Goal: Contribute content

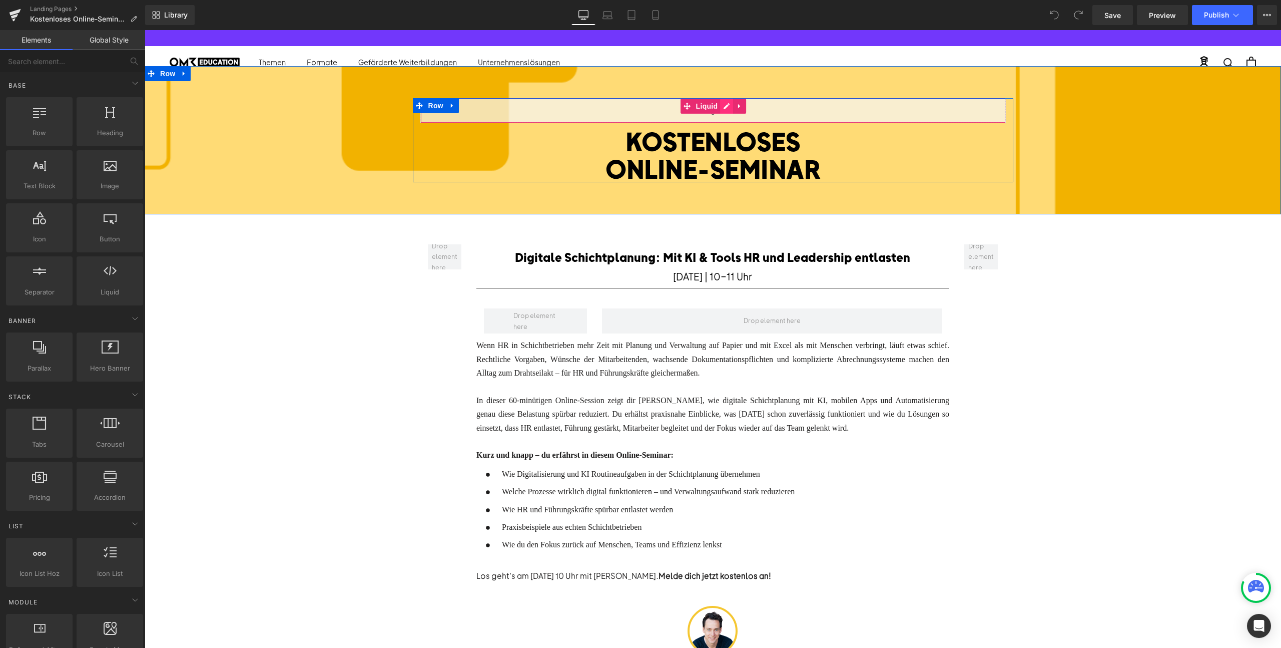
click at [730, 109] on div "Liquid" at bounding box center [713, 110] width 586 height 25
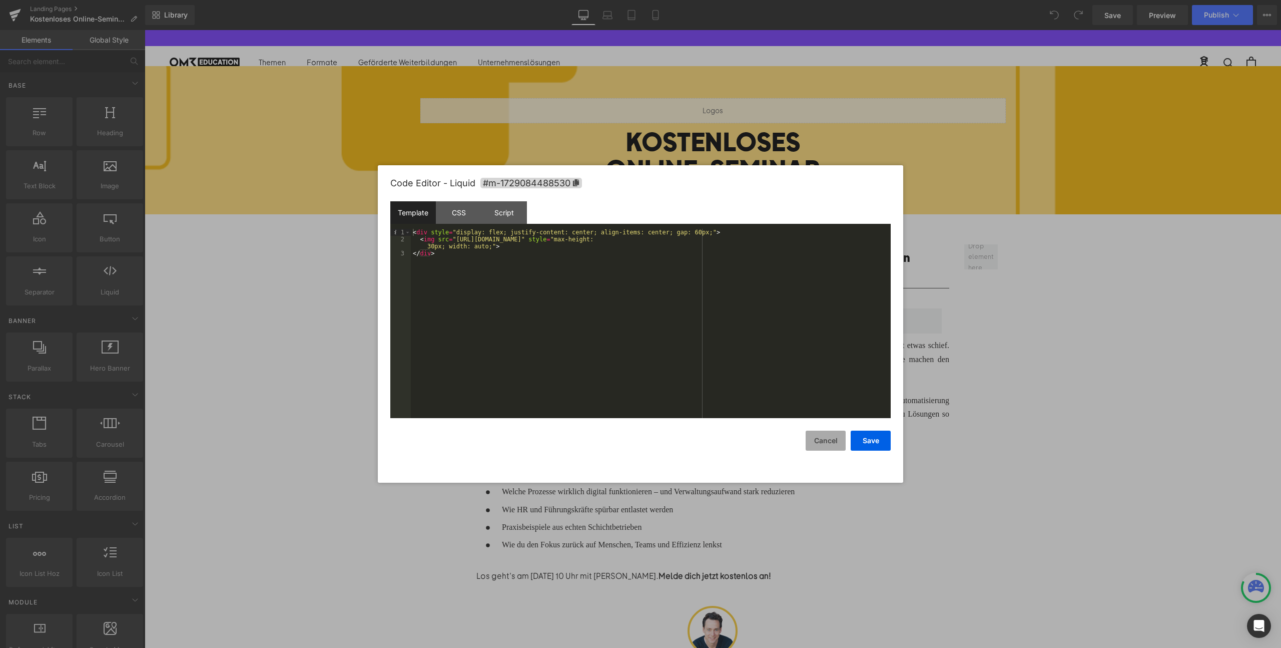
click at [824, 438] on button "Cancel" at bounding box center [826, 440] width 40 height 20
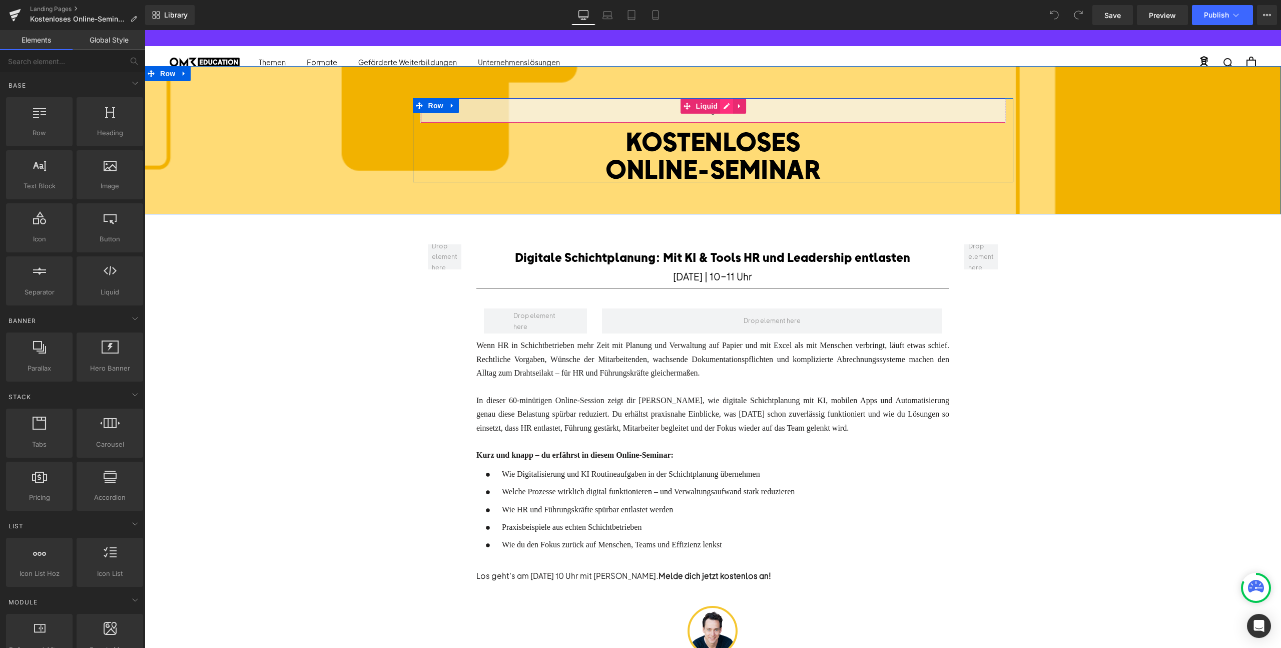
click at [724, 110] on div "Liquid" at bounding box center [713, 110] width 586 height 25
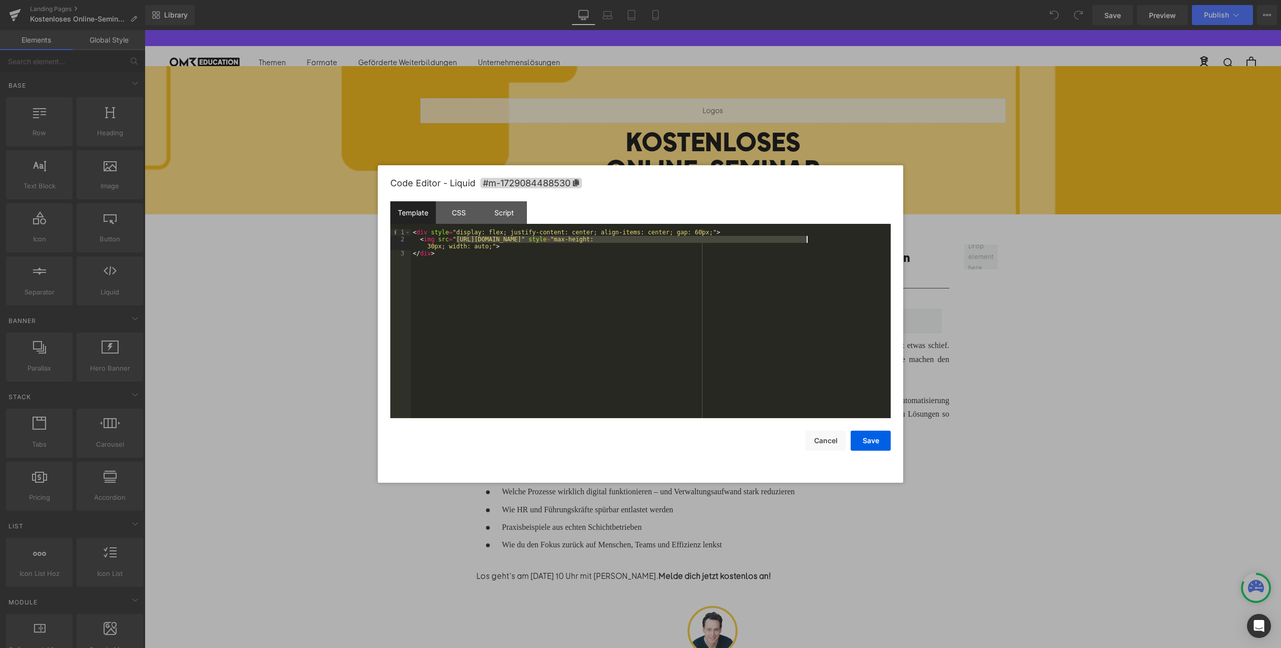
drag, startPoint x: 457, startPoint y: 237, endPoint x: 806, endPoint y: 240, distance: 349.3
click at [806, 240] on div "< div style = "display: flex; justify-content: center; align-items: center; gap…" at bounding box center [651, 330] width 480 height 203
click at [869, 440] on button "Save" at bounding box center [871, 440] width 40 height 20
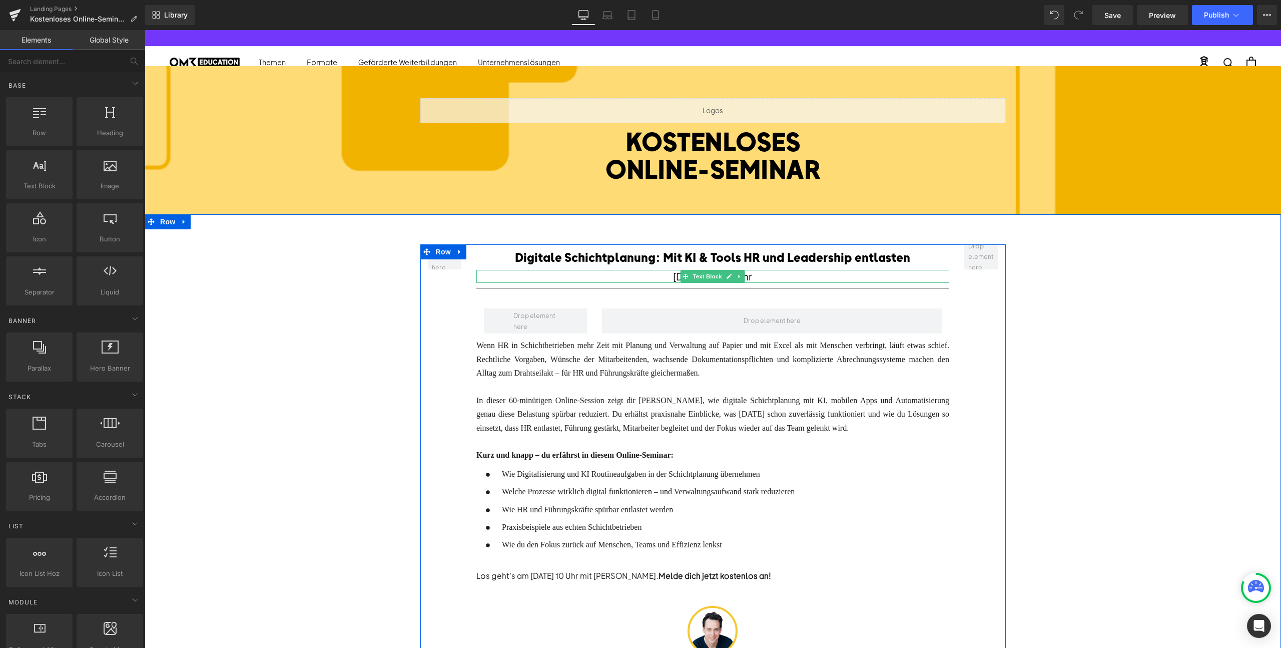
click at [673, 276] on font "[DATE] | 10-11 Uhr" at bounding box center [712, 276] width 79 height 13
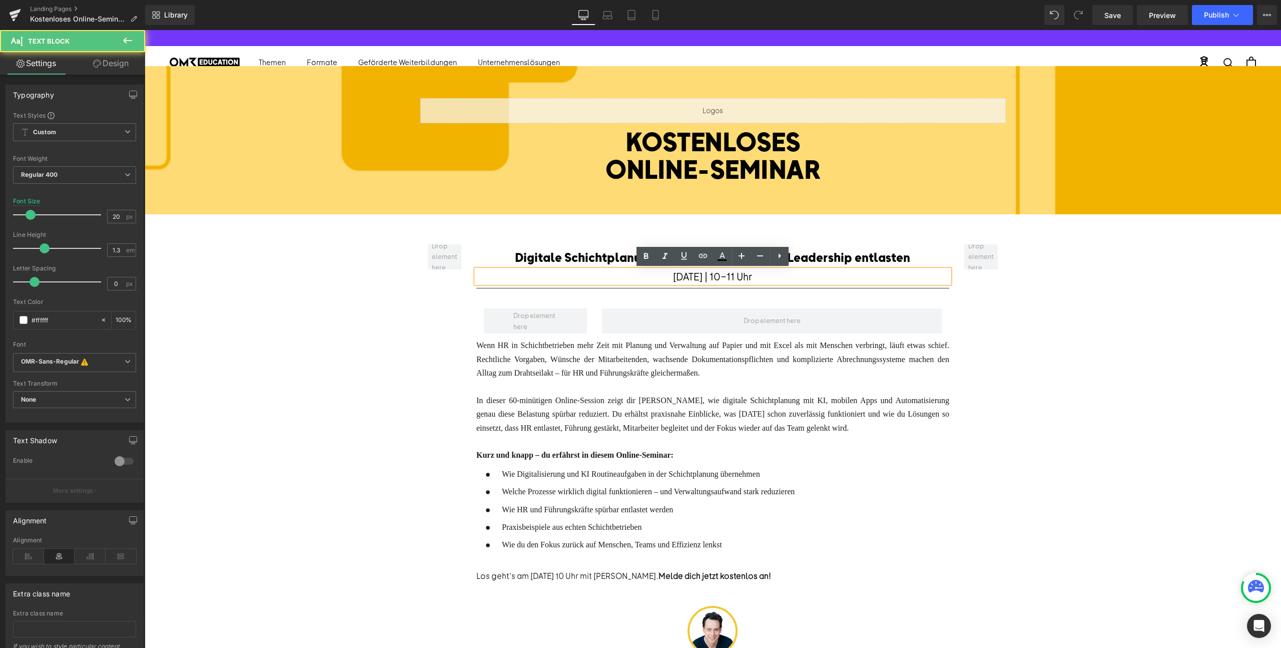
click at [673, 276] on font "[DATE] | 10-11 Uhr" at bounding box center [712, 276] width 79 height 13
click at [674, 276] on font "[DATE] | 10-11 Uhr" at bounding box center [712, 276] width 79 height 13
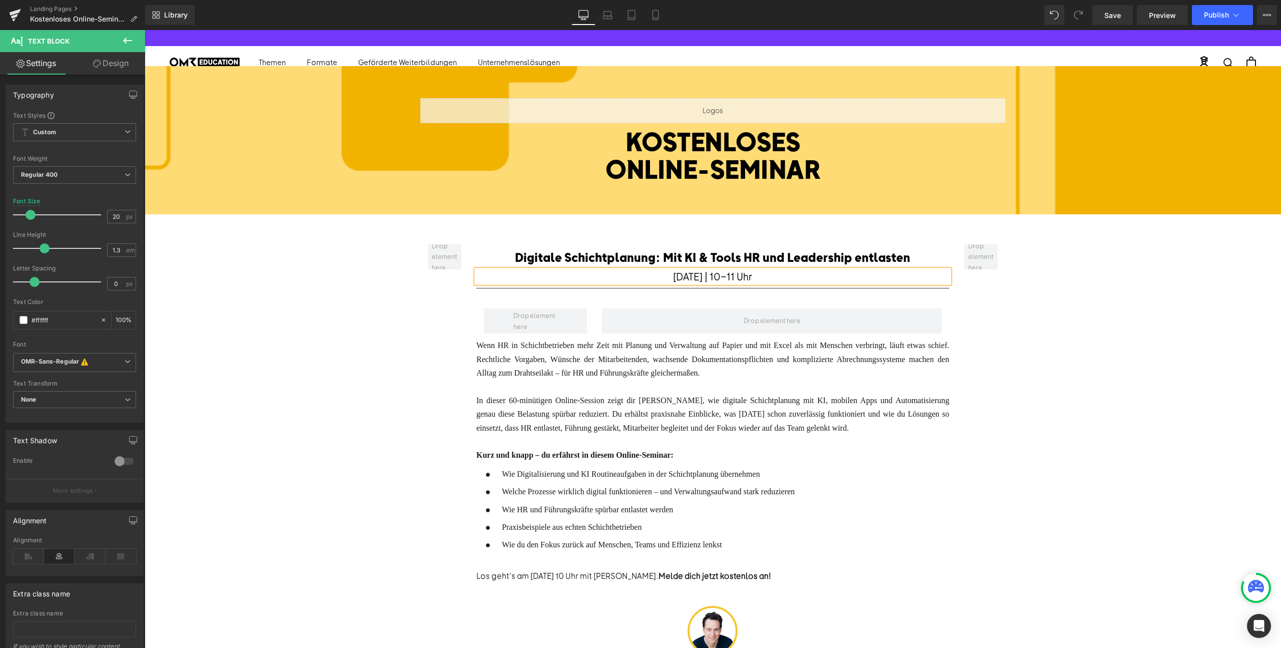
click at [685, 275] on font "[DATE] | 10-11 Uhr" at bounding box center [712, 276] width 79 height 13
click at [653, 260] on font "Digitale Schichtplanung: Mit KI & Tools HR und Leadership entlasten" at bounding box center [712, 256] width 395 height 15
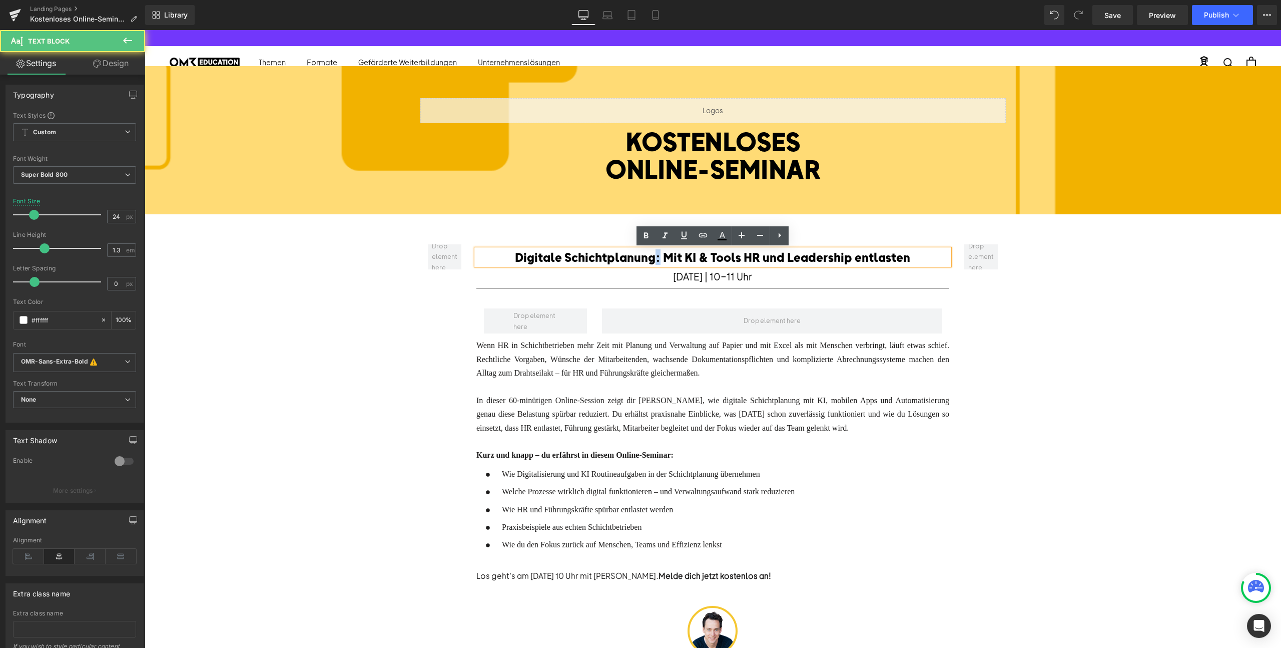
click at [653, 260] on font "Digitale Schichtplanung: Mit KI & Tools HR und Leadership entlasten" at bounding box center [712, 256] width 395 height 15
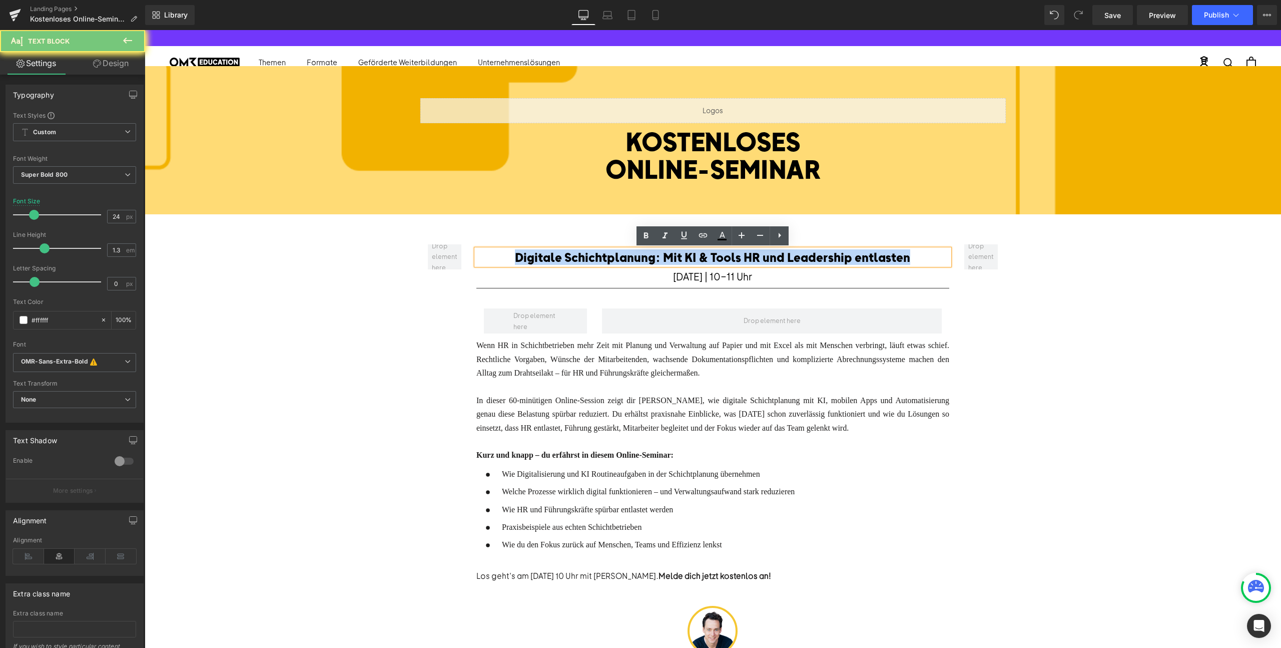
click at [653, 260] on font "Digitale Schichtplanung: Mit KI & Tools HR und Leadership entlasten" at bounding box center [712, 256] width 395 height 15
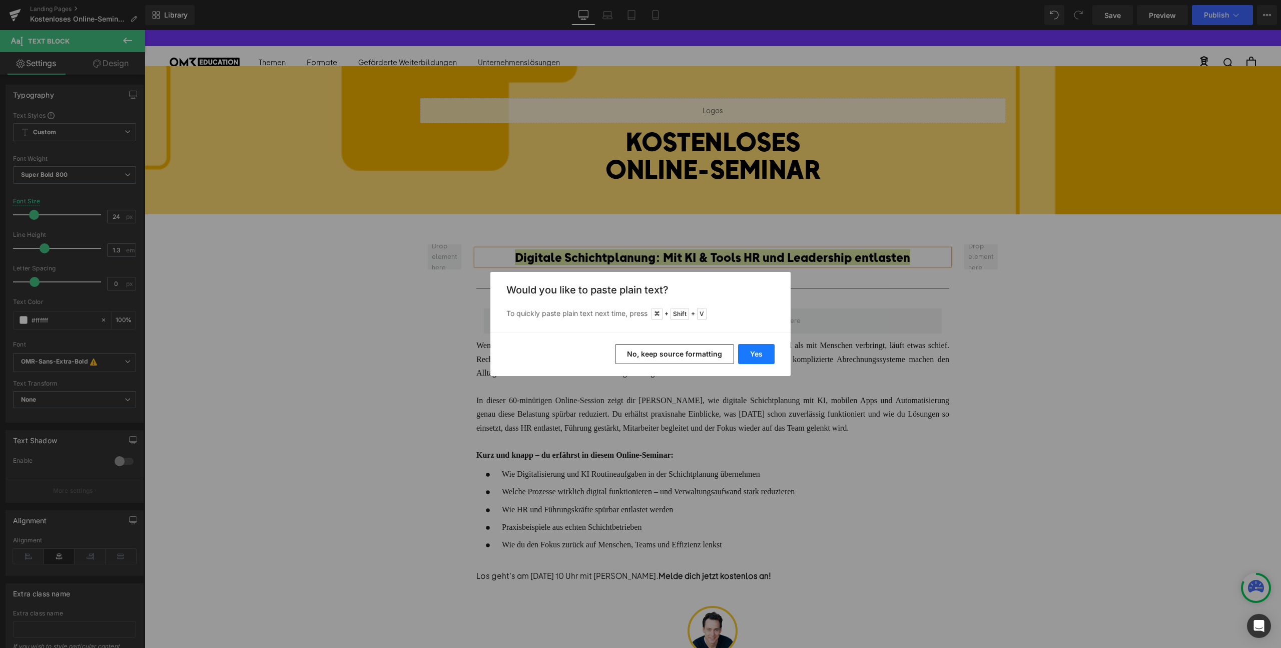
click at [770, 358] on button "Yes" at bounding box center [756, 354] width 37 height 20
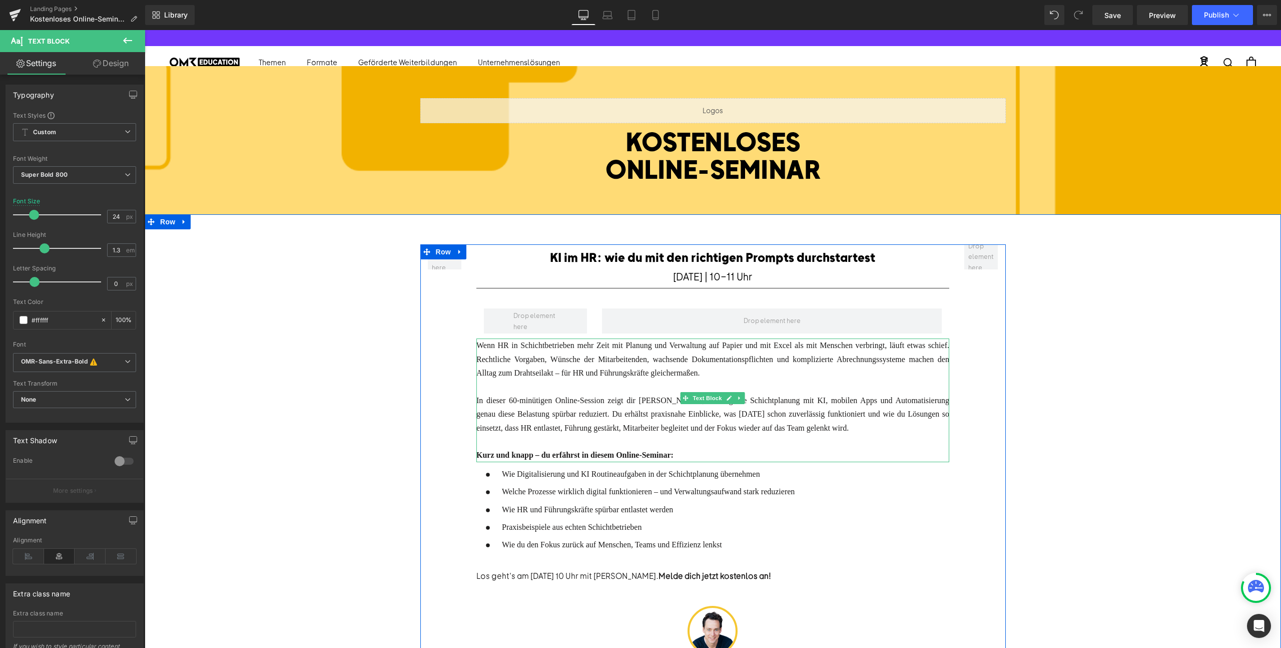
scroll to position [85, 0]
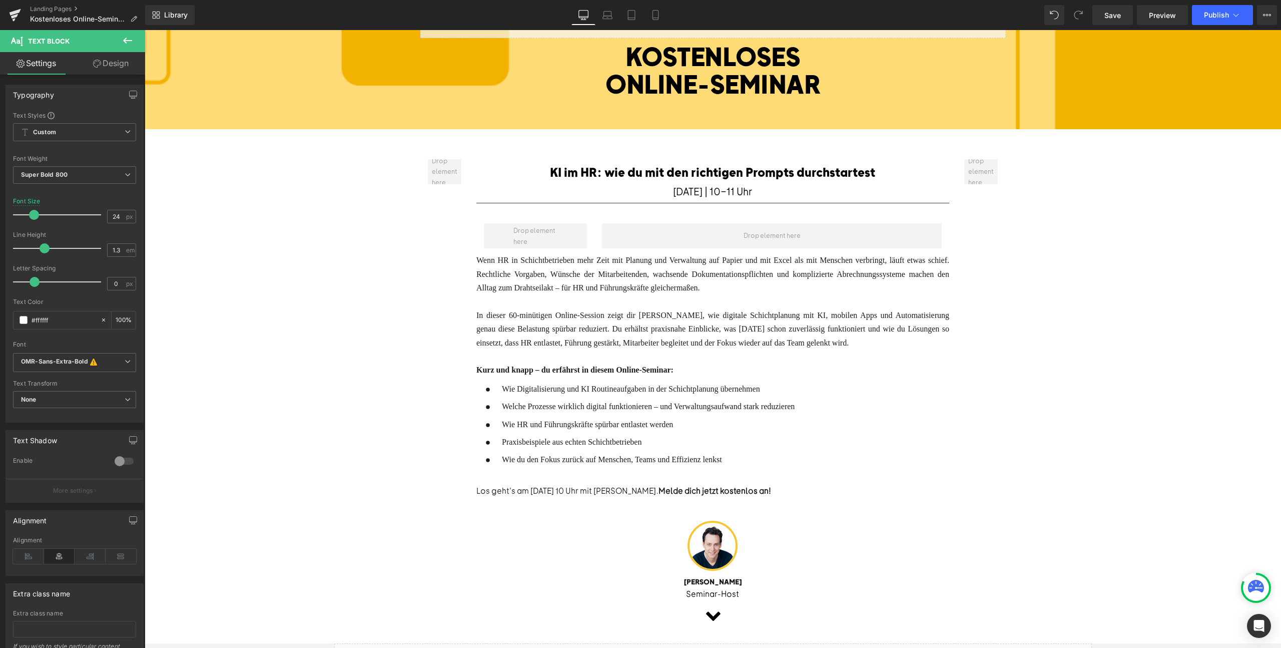
click at [652, 349] on div at bounding box center [712, 356] width 473 height 14
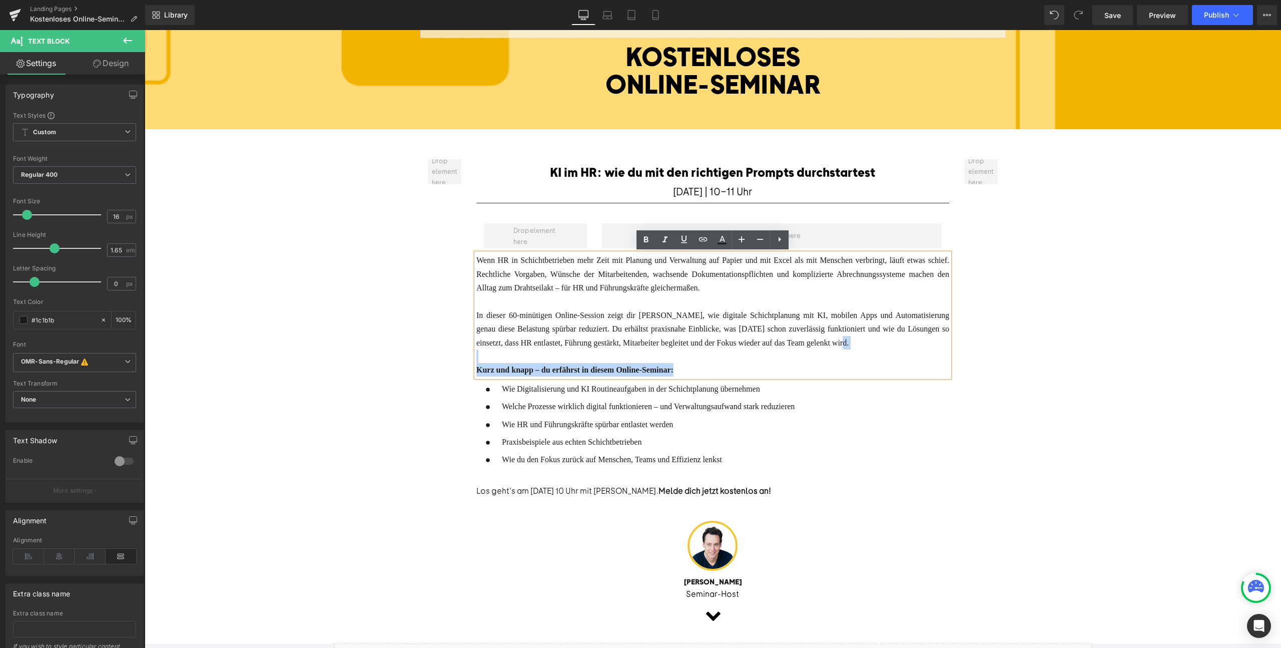
drag, startPoint x: 932, startPoint y: 339, endPoint x: 475, endPoint y: 262, distance: 463.3
click at [476, 262] on div "Wenn HR in Schichtbetrieben mehr Zeit mit Planung und Verwaltung auf Papier und…" at bounding box center [712, 315] width 473 height 124
click at [517, 273] on font "Wenn HR in Schichtbetrieben mehr Zeit mit Planung und Verwaltung auf Papier und…" at bounding box center [712, 274] width 473 height 36
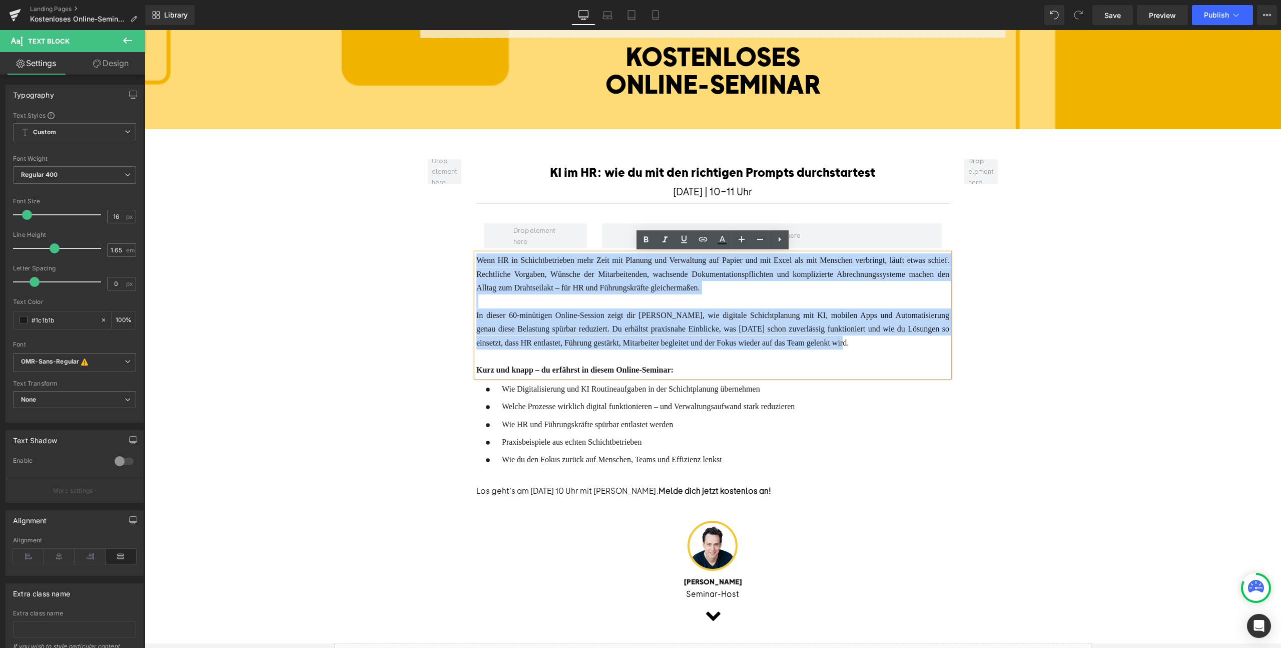
drag, startPoint x: 933, startPoint y: 342, endPoint x: 471, endPoint y: 265, distance: 468.9
click at [471, 265] on div "KI im HR: wie du mit den richtigen Prompts durchstartest Text Block [DATE] | 10…" at bounding box center [713, 379] width 488 height 441
paste div
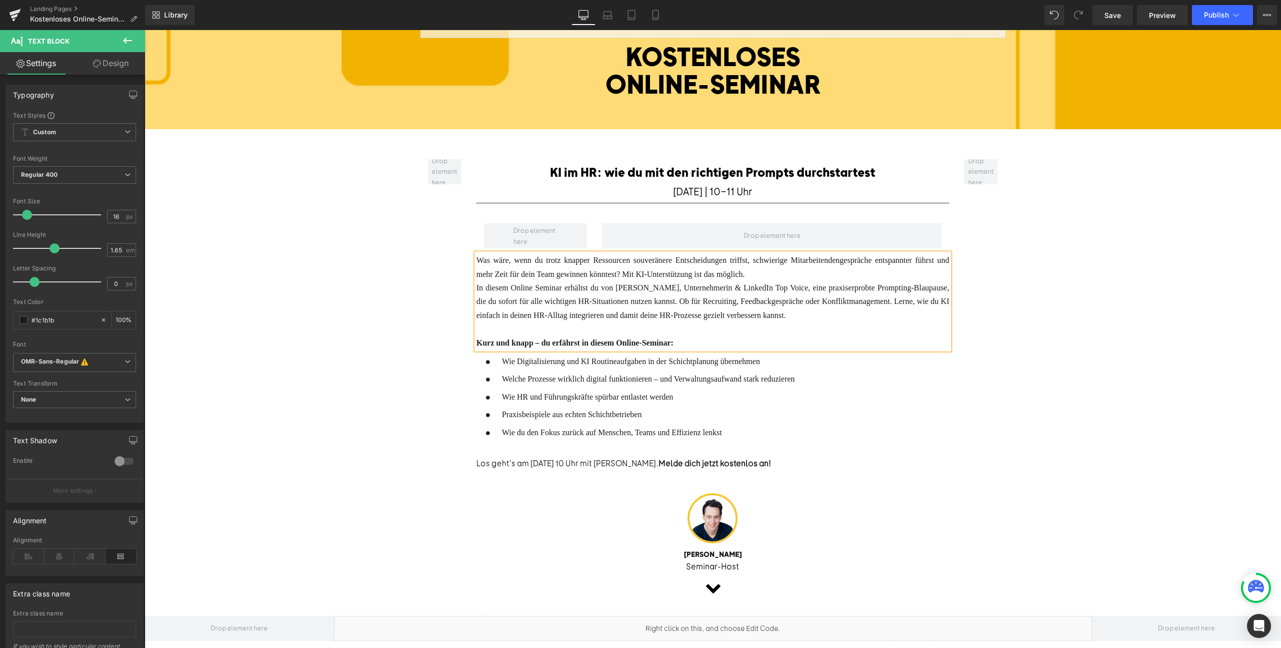
click at [822, 277] on div "Was wäre, wenn du trotz knapper Ressourcen souveränere Entscheidungen triffst, …" at bounding box center [712, 267] width 473 height 28
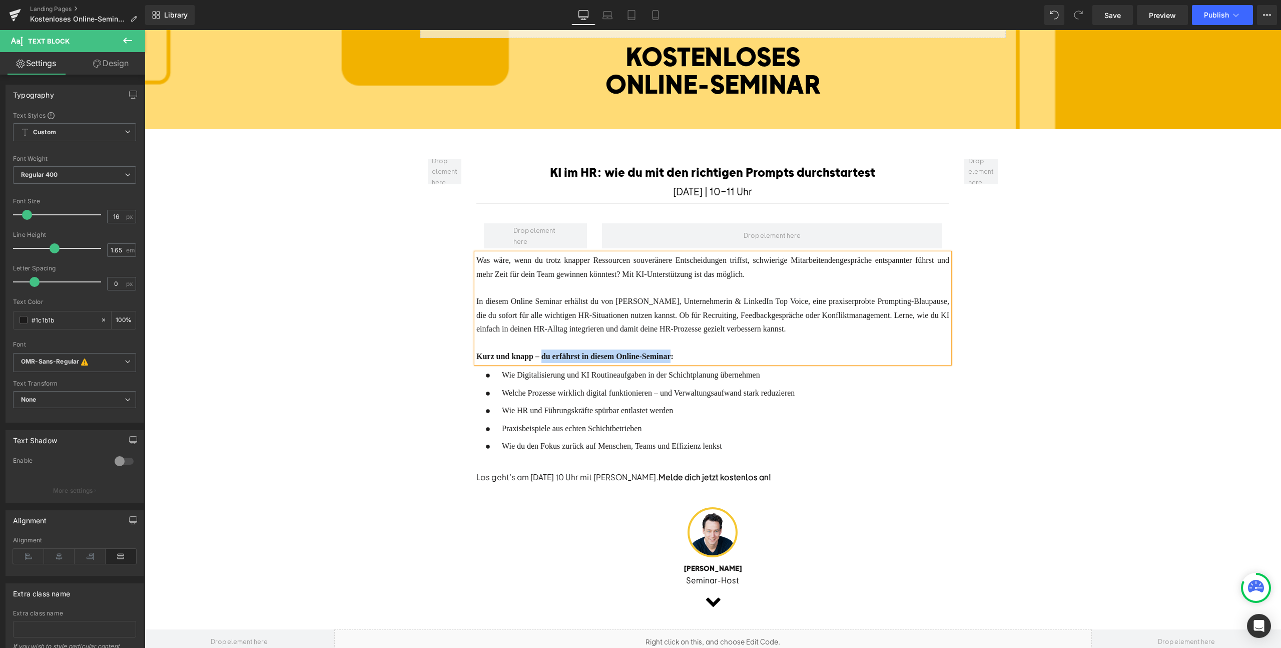
drag, startPoint x: 673, startPoint y: 353, endPoint x: 544, endPoint y: 353, distance: 128.1
click at [544, 353] on strong "Kurz und knapp – du erfährst in diesem Online-Seminar:" at bounding box center [574, 356] width 197 height 9
click at [569, 370] on span "Wie Digitalisierung und KI Routineaufgaben in der Schichtplanung übernehmen" at bounding box center [631, 374] width 258 height 9
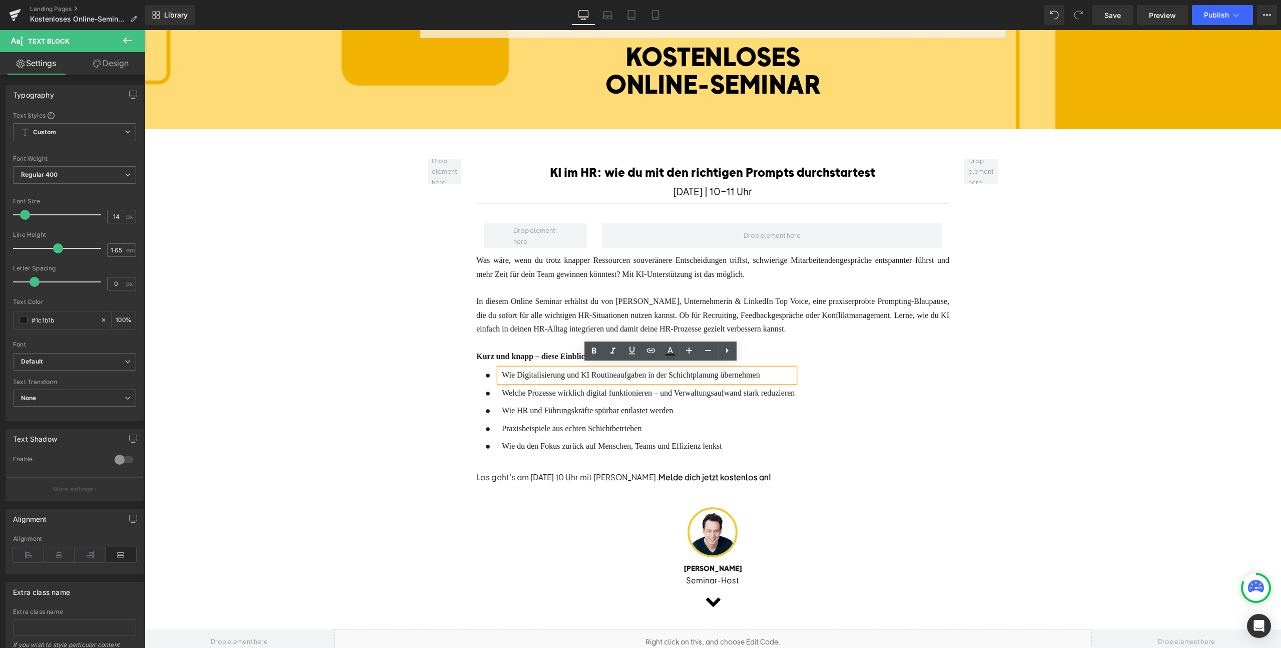
click at [525, 372] on span "Wie Digitalisierung und KI Routineaufgaben in der Schichtplanung übernehmen" at bounding box center [631, 374] width 258 height 9
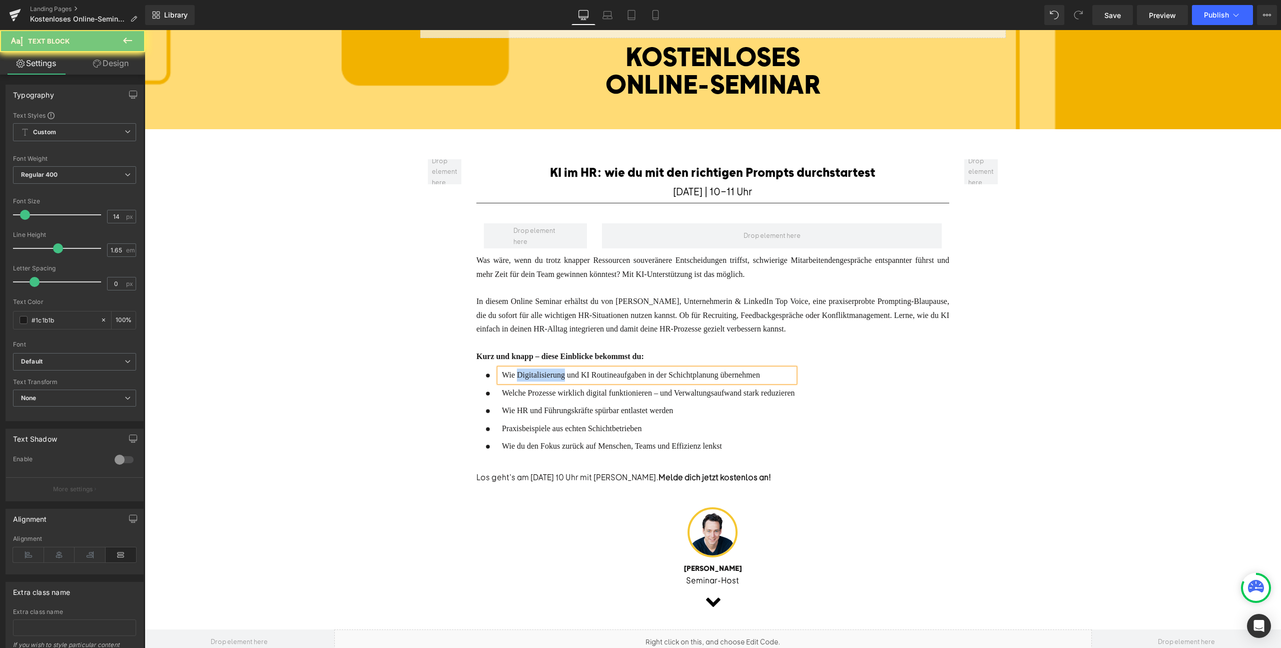
paste div
click at [572, 388] on span "Welche Prozesse wirklich digital funktionieren – und Verwaltungsaufwand stark r…" at bounding box center [648, 392] width 293 height 9
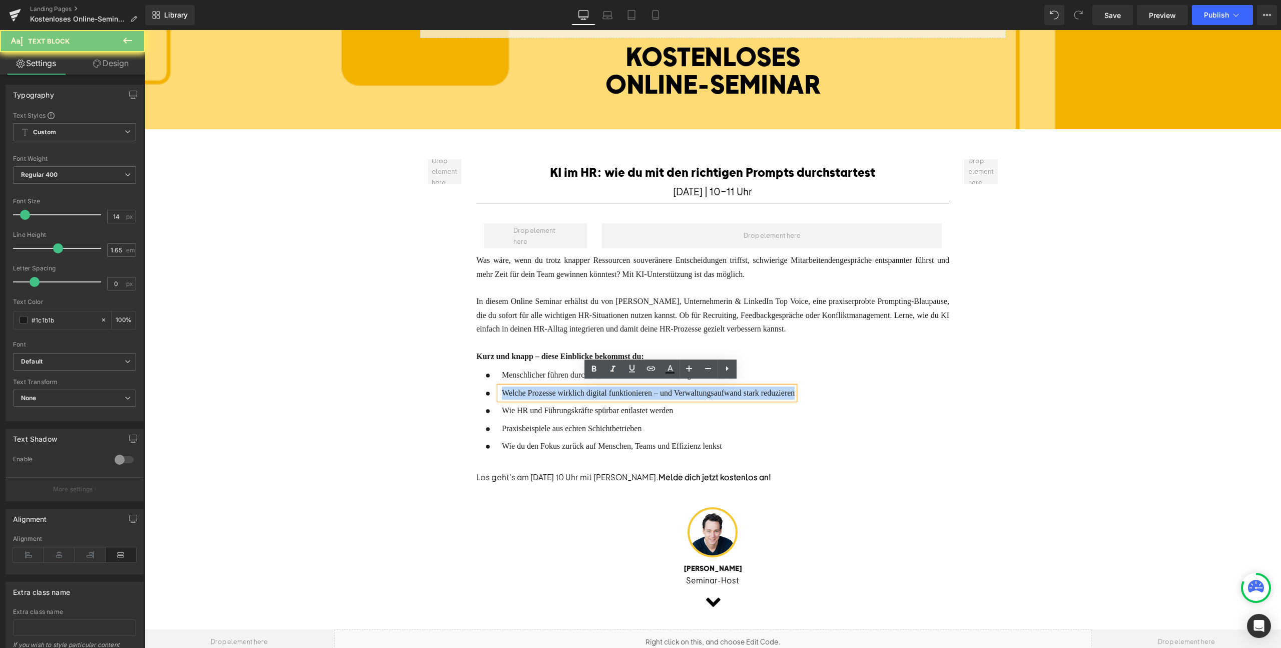
click at [572, 388] on span "Welche Prozesse wirklich digital funktionieren – und Verwaltungsaufwand stark r…" at bounding box center [648, 392] width 293 height 9
paste div
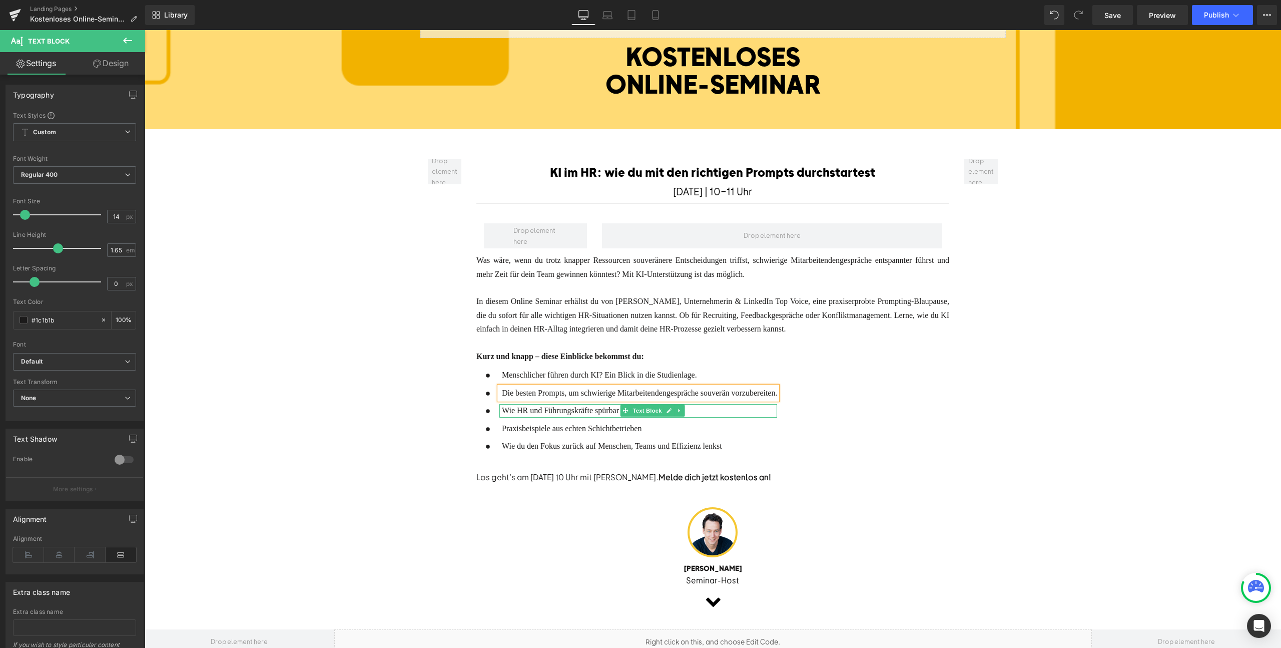
click at [534, 409] on span "Wie HR und Führungskräfte spürbar entlastet werden" at bounding box center [587, 410] width 171 height 9
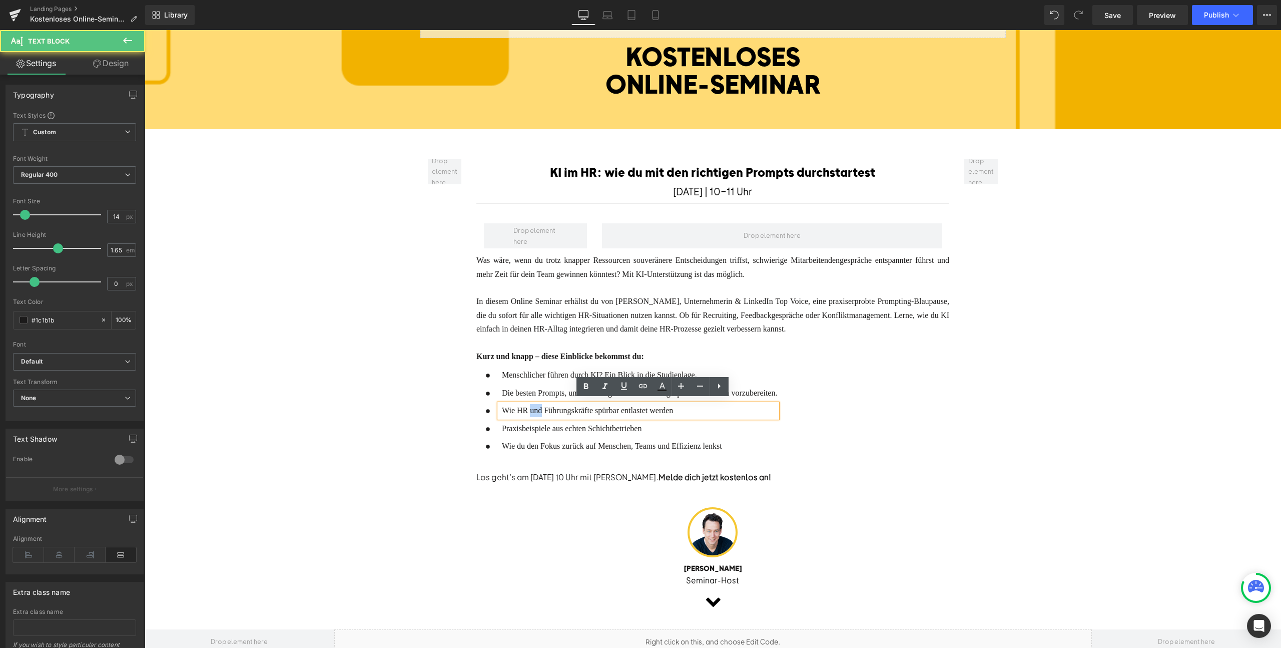
click at [534, 409] on span "Wie HR und Führungskräfte spürbar entlastet werden" at bounding box center [587, 410] width 171 height 9
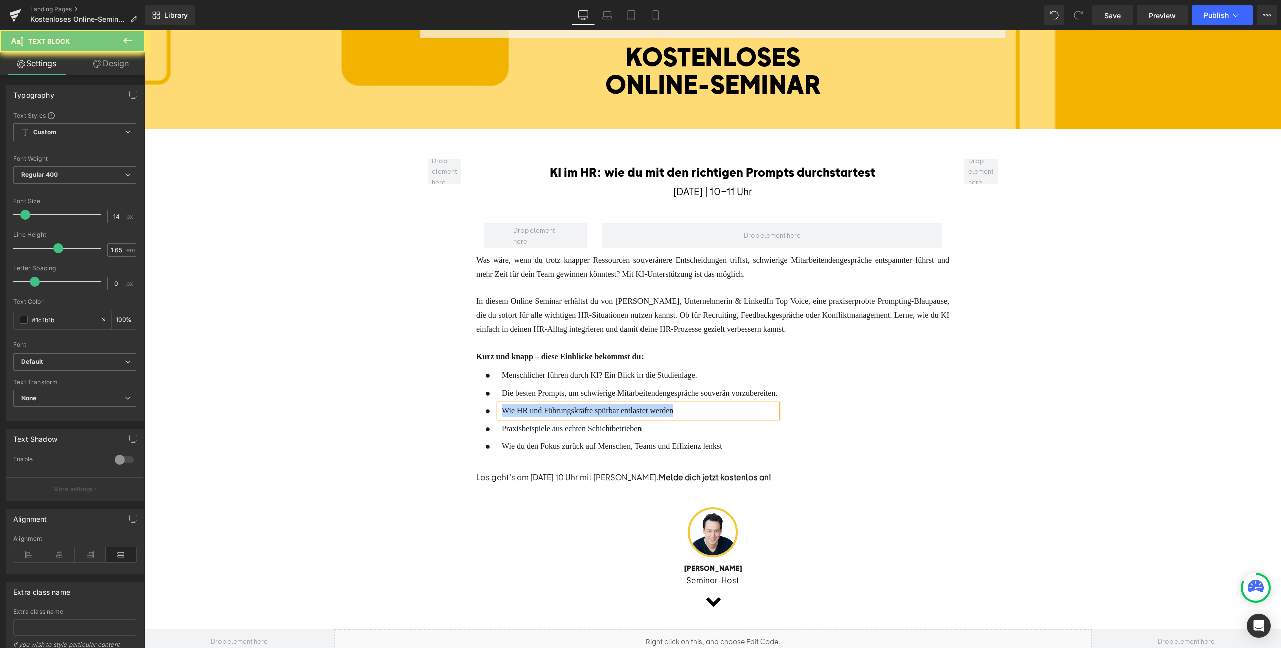
paste div
click at [541, 426] on span "Praxisbeispiele aus echten Schichtbetrieben" at bounding box center [572, 428] width 140 height 9
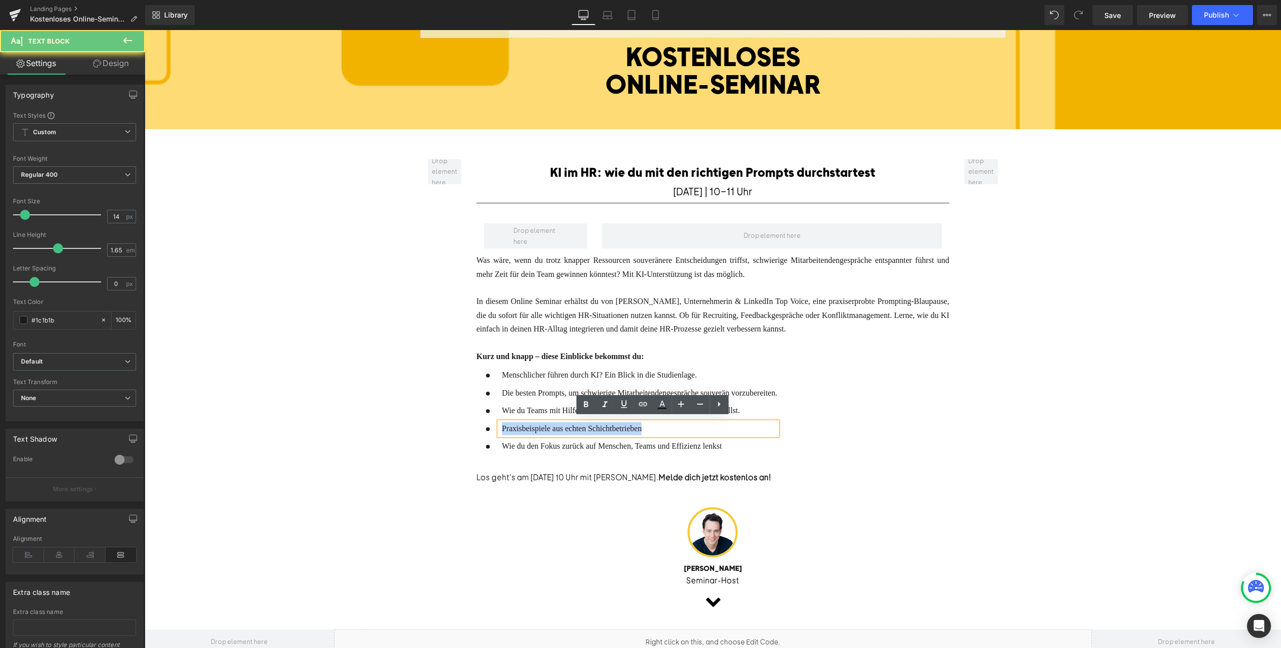
click at [541, 426] on span "Praxisbeispiele aus echten Schichtbetrieben" at bounding box center [572, 428] width 140 height 9
paste div
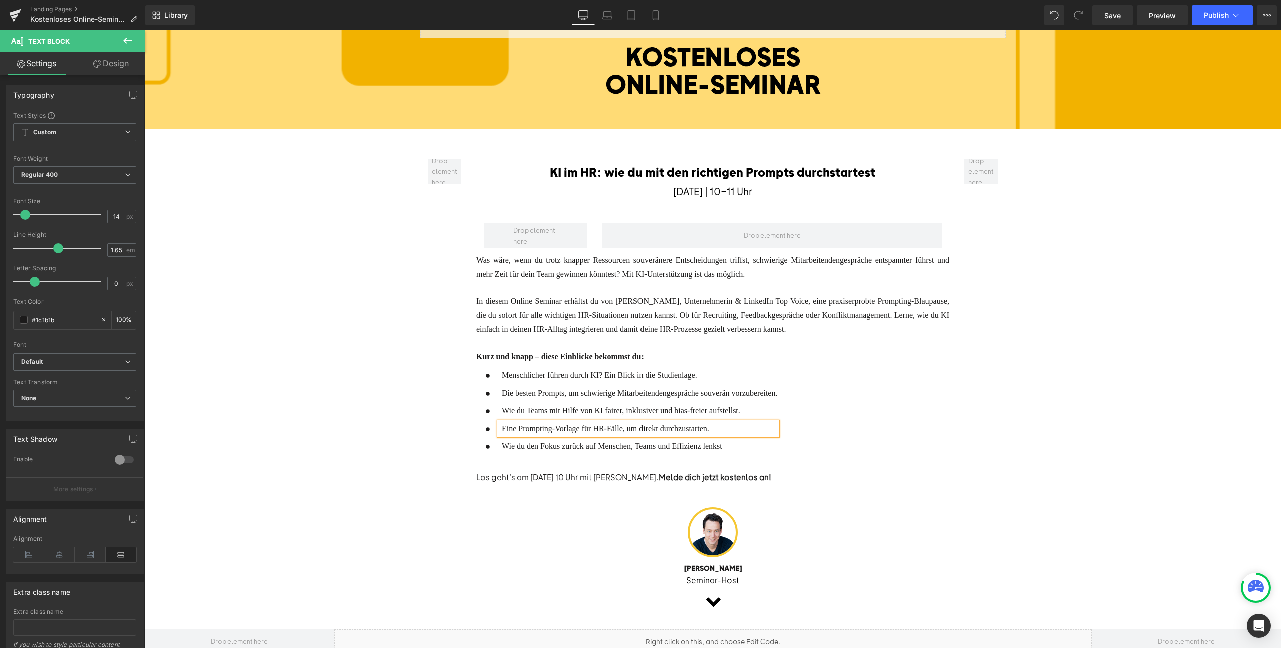
click at [535, 441] on span "Wie du den Fokus zurück auf Menschen, Teams und Effizienz lenkst" at bounding box center [612, 445] width 220 height 9
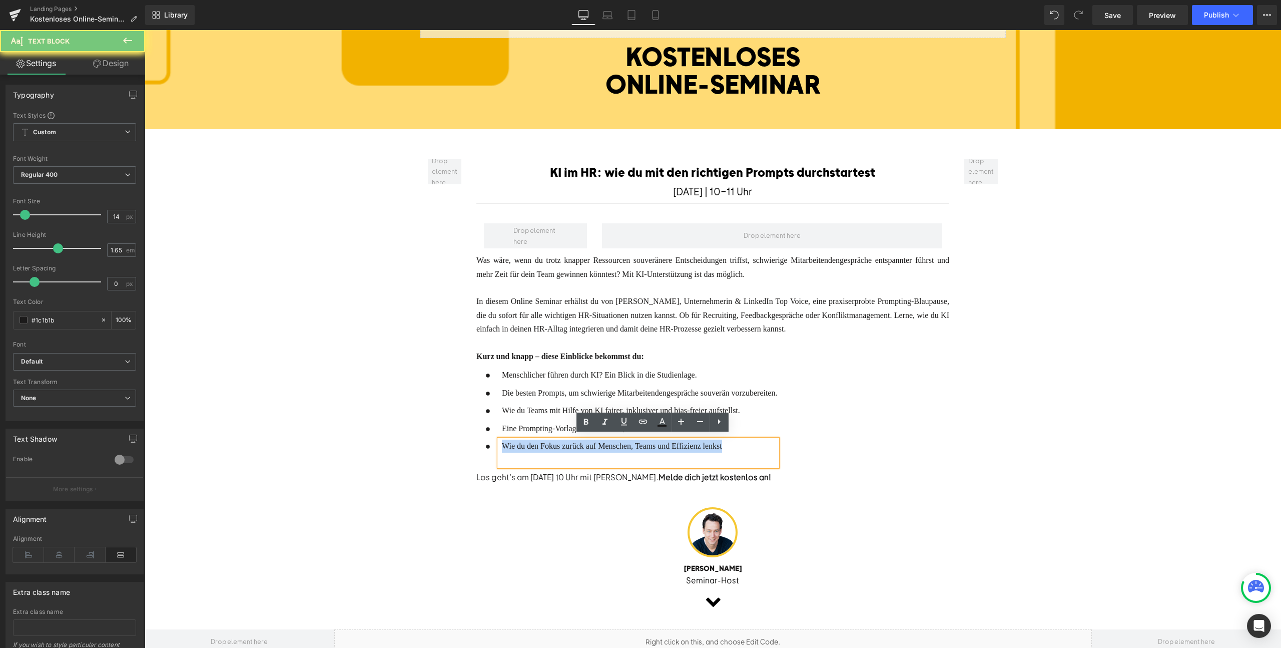
click at [535, 441] on span "Wie du den Fokus zurück auf Menschen, Teams und Effizienz lenkst" at bounding box center [612, 445] width 220 height 9
paste div
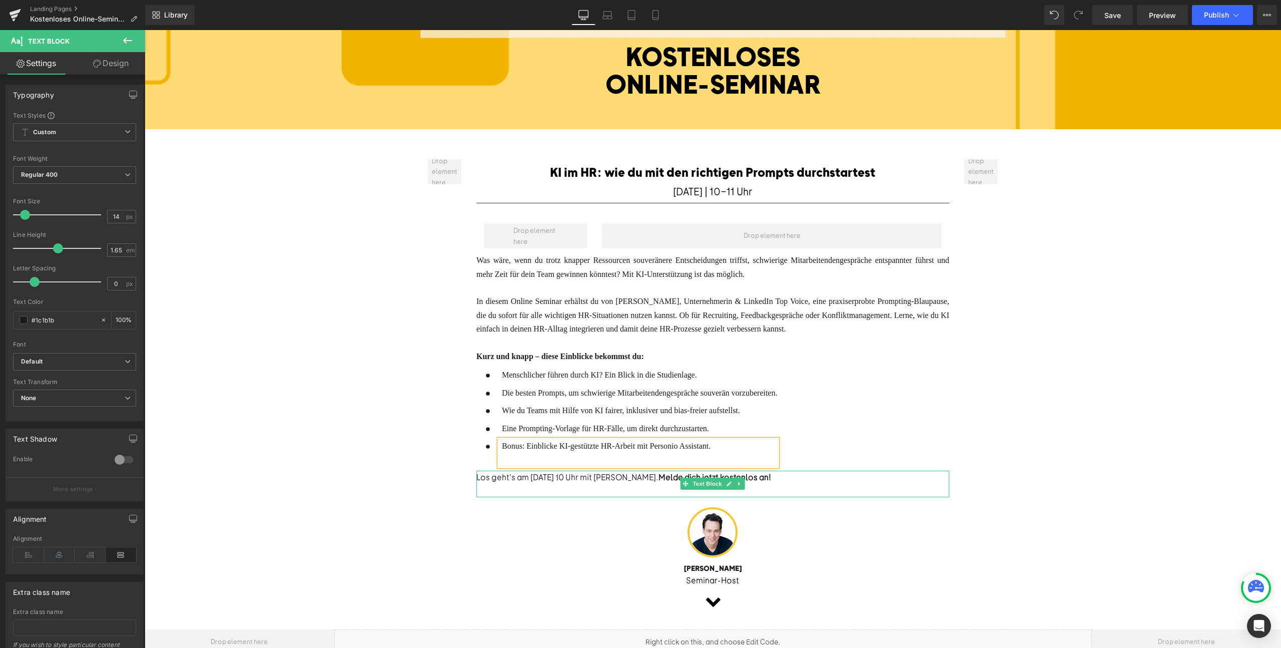
click at [532, 470] on div "Los geht's am [DATE] 10 Uhr mit [PERSON_NAME]. Melde dich jetzt kostenlos an!" at bounding box center [712, 476] width 473 height 13
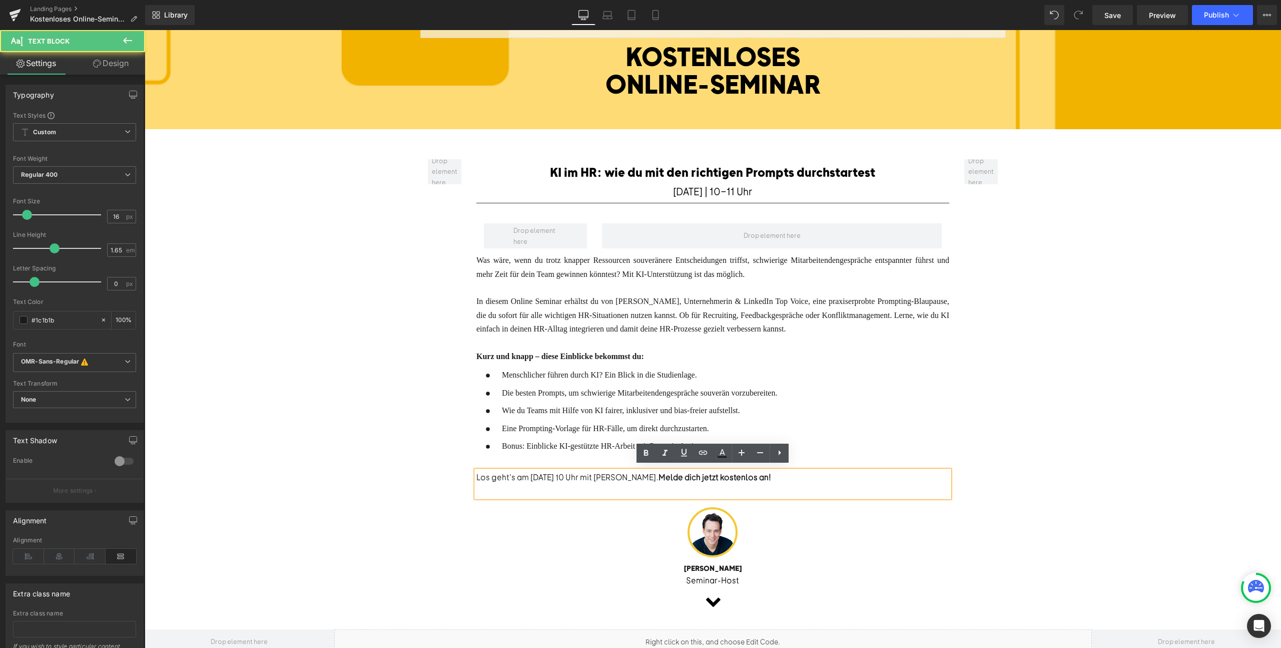
click at [534, 471] on div "Los geht's am [DATE] 10 Uhr mit [PERSON_NAME]. Melde dich jetzt kostenlos an!" at bounding box center [712, 476] width 473 height 13
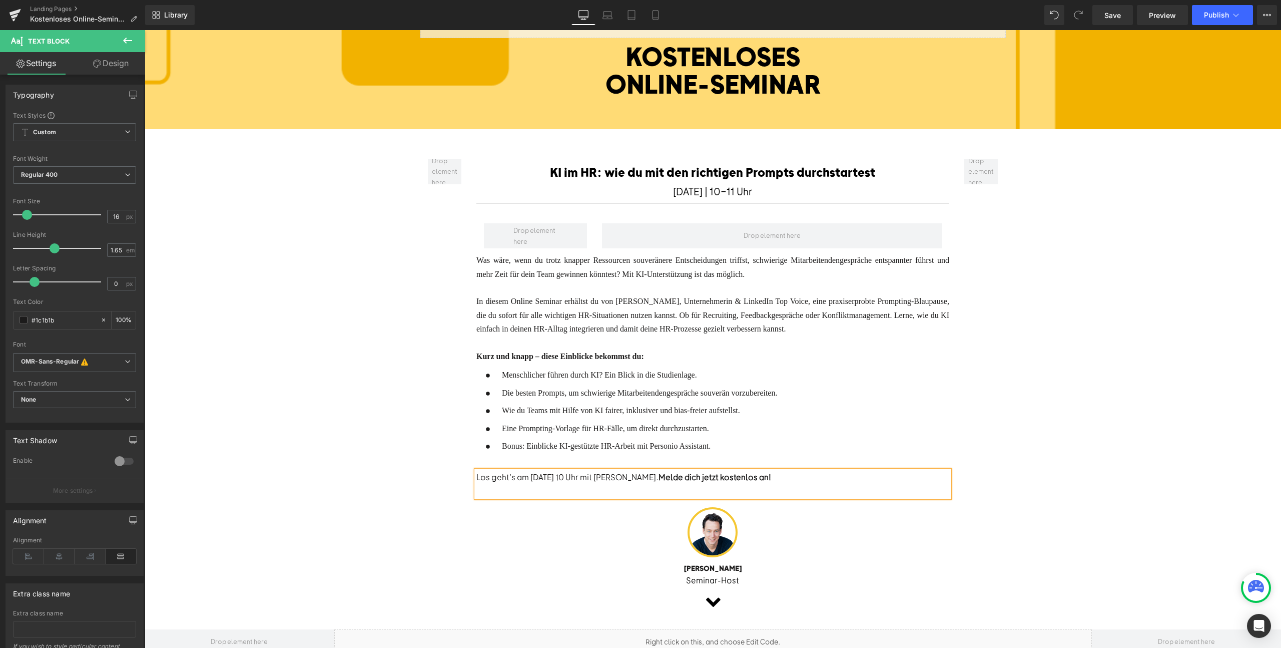
click at [547, 472] on div "Los geht's am [DATE] 10 Uhr mit [PERSON_NAME]. Melde dich jetzt kostenlos an!" at bounding box center [712, 476] width 473 height 13
drag, startPoint x: 662, startPoint y: 474, endPoint x: 618, endPoint y: 475, distance: 43.6
click at [618, 475] on div "Los geht's am [DATE] 10 Uhr mit [PERSON_NAME]. Melde dich jetzt kostenlos an!" at bounding box center [712, 476] width 473 height 13
click at [643, 470] on div "Los geht's am [DATE] 10 Uhr mit [PERSON_NAME]. Melde dich jetzt kostenlos an!" at bounding box center [712, 476] width 473 height 13
click at [864, 526] on div at bounding box center [712, 532] width 473 height 50
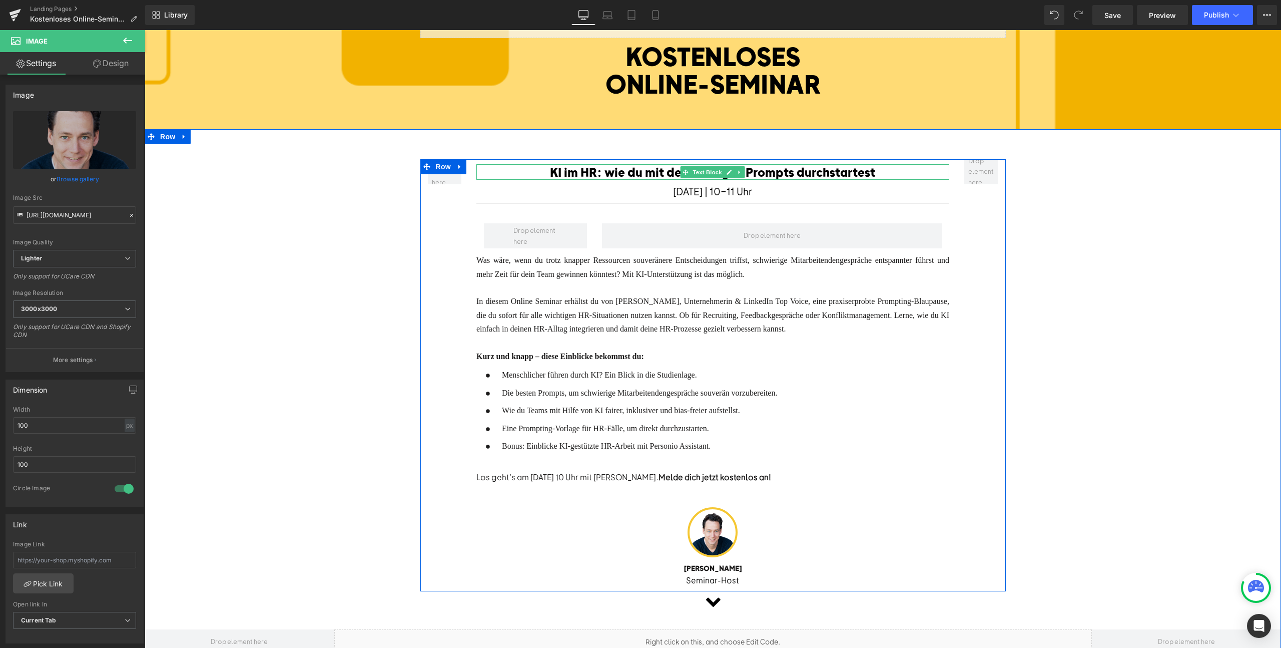
click at [618, 174] on font "KI im HR: wie du mit den richtigen Prompts durchstartest" at bounding box center [712, 171] width 325 height 15
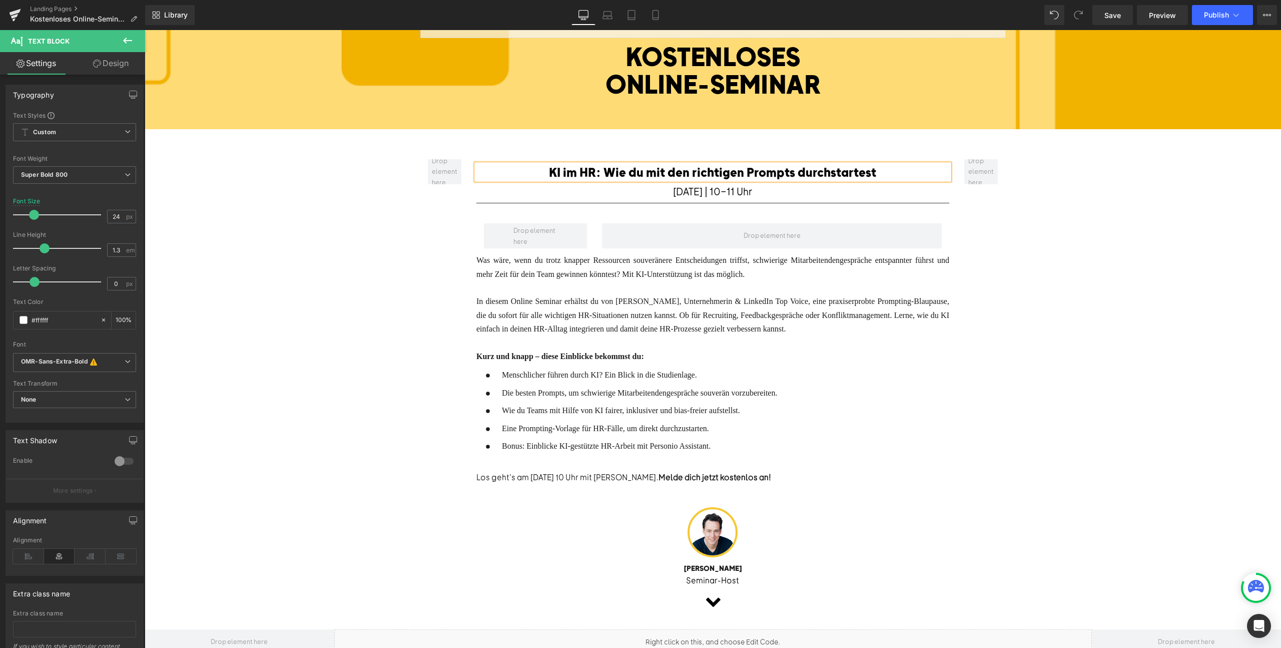
click at [666, 294] on div "In diesem Online Seminar erhältst du von [PERSON_NAME], Unternehmerin & LinkedI…" at bounding box center [712, 314] width 473 height 41
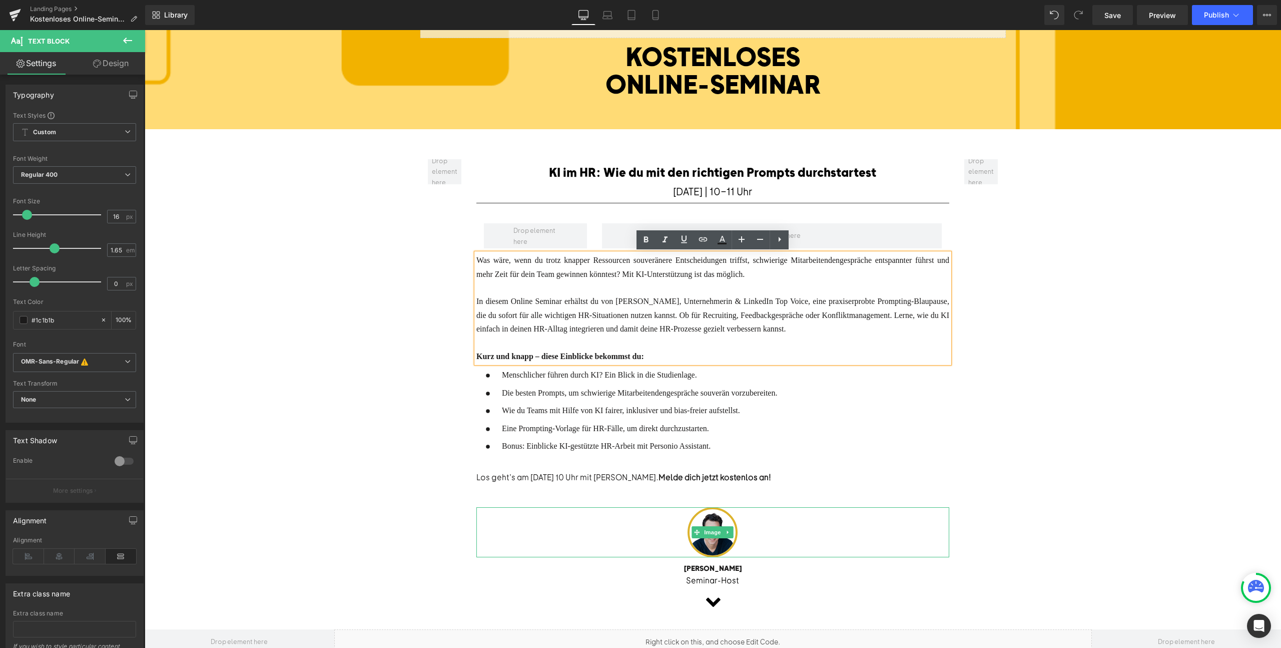
click at [713, 542] on img at bounding box center [713, 532] width 50 height 50
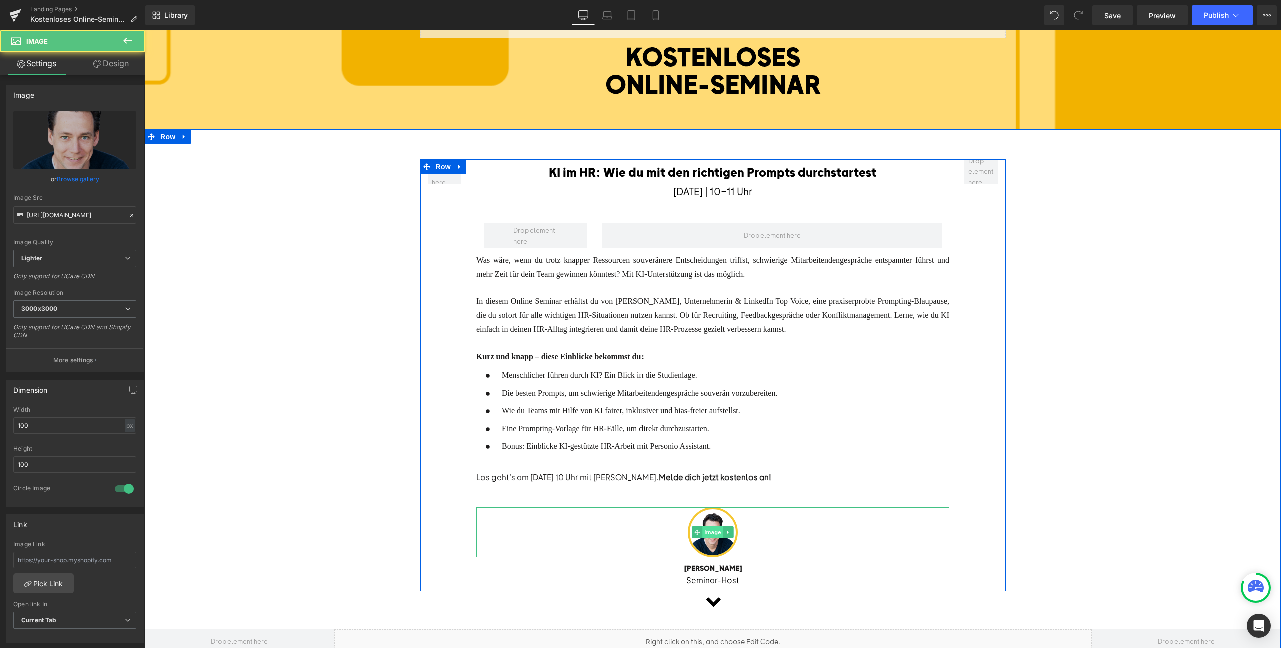
click at [713, 526] on span "Image" at bounding box center [713, 532] width 21 height 12
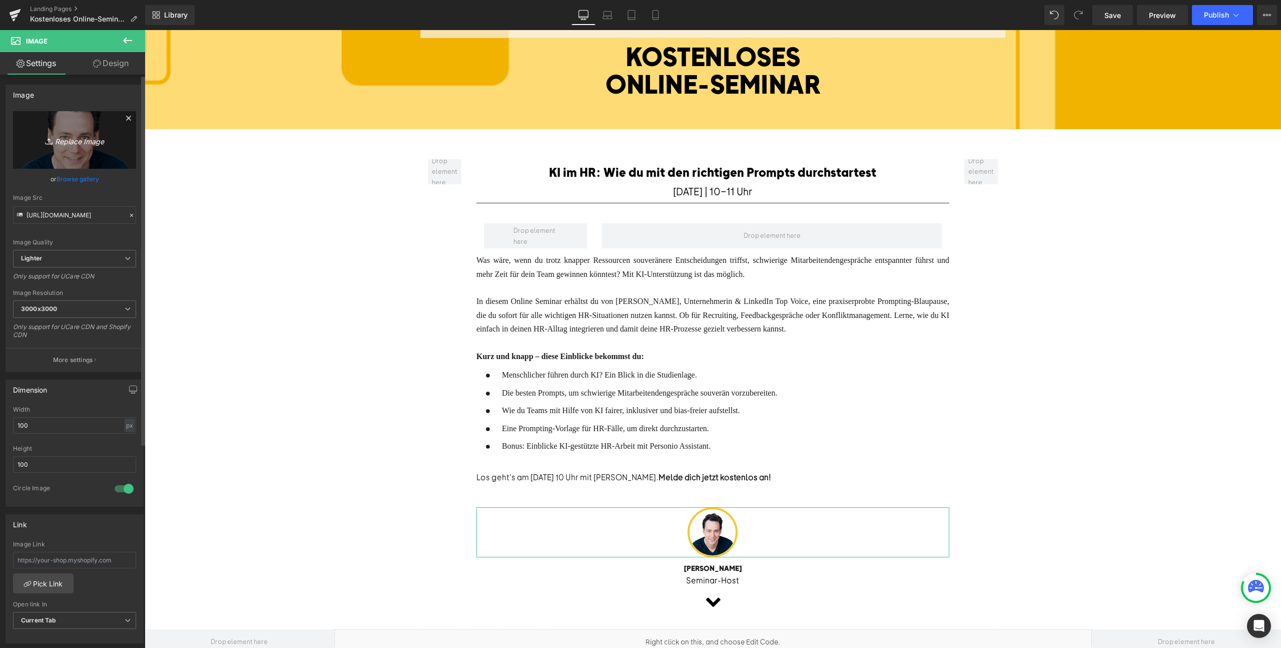
click at [71, 145] on icon "Replace Image" at bounding box center [75, 140] width 80 height 13
type input "C:\fakepath\Speaker-in.png"
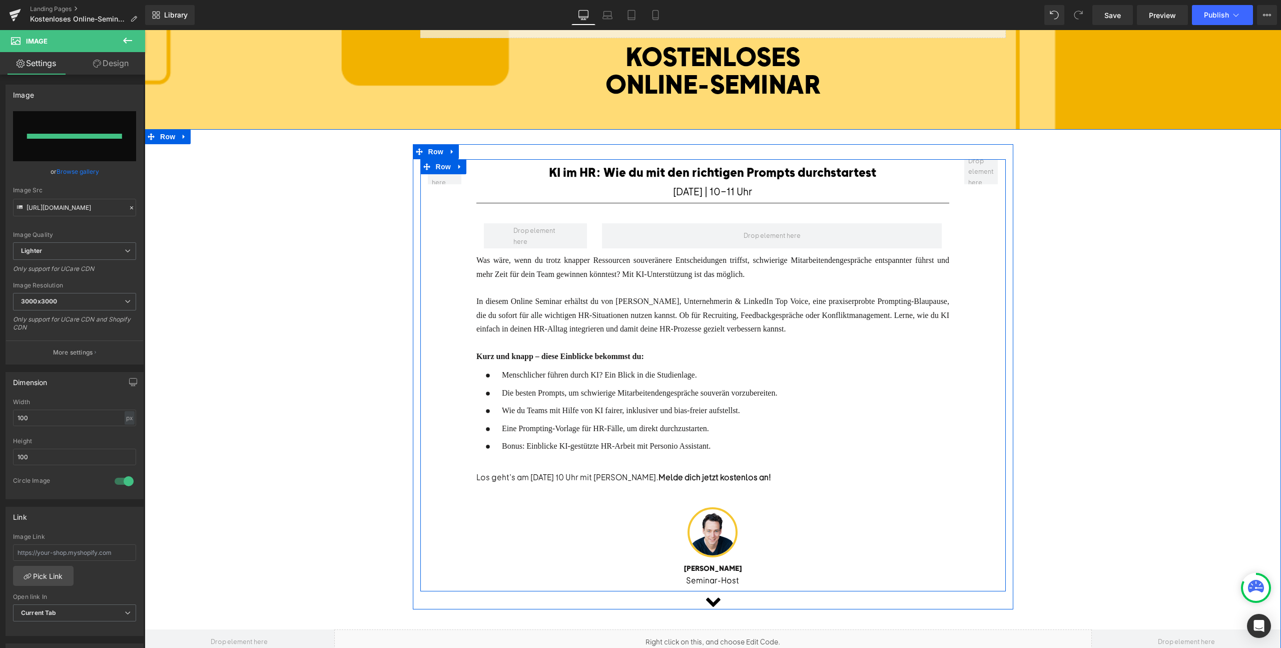
type input "[URL][DOMAIN_NAME]"
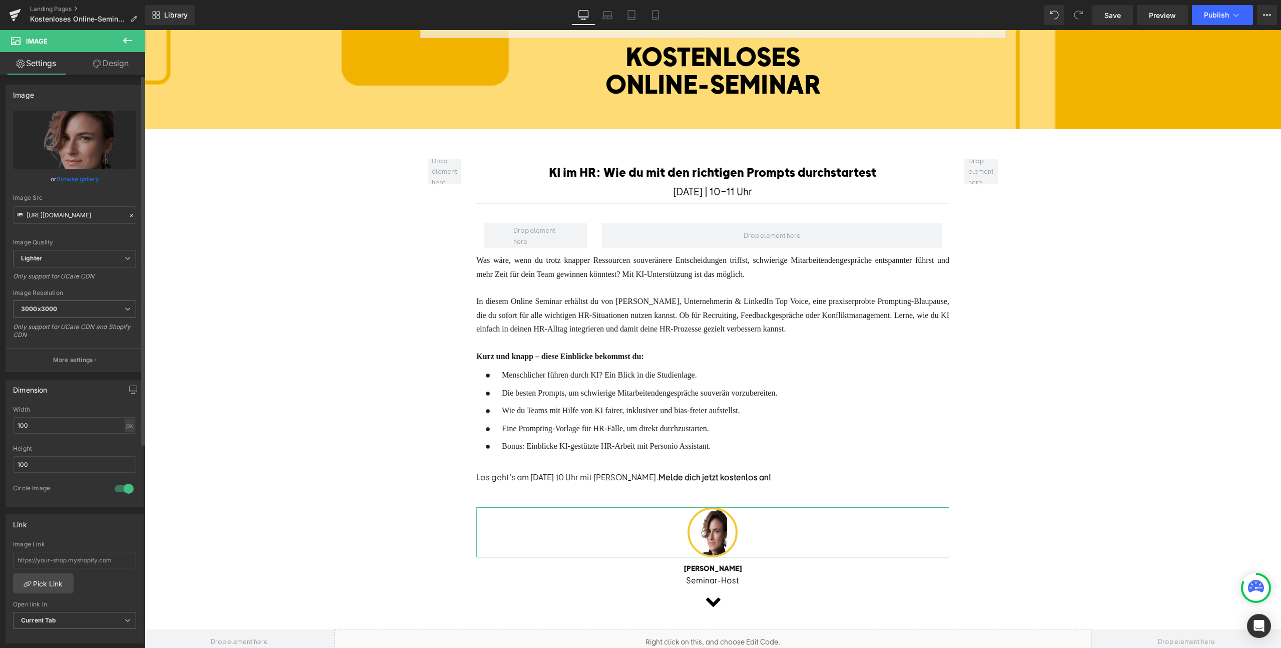
click at [121, 488] on div at bounding box center [124, 488] width 24 height 16
click at [80, 143] on icon "Replace Image" at bounding box center [75, 140] width 80 height 13
type input "C:\fakepath\Speaker-in.png"
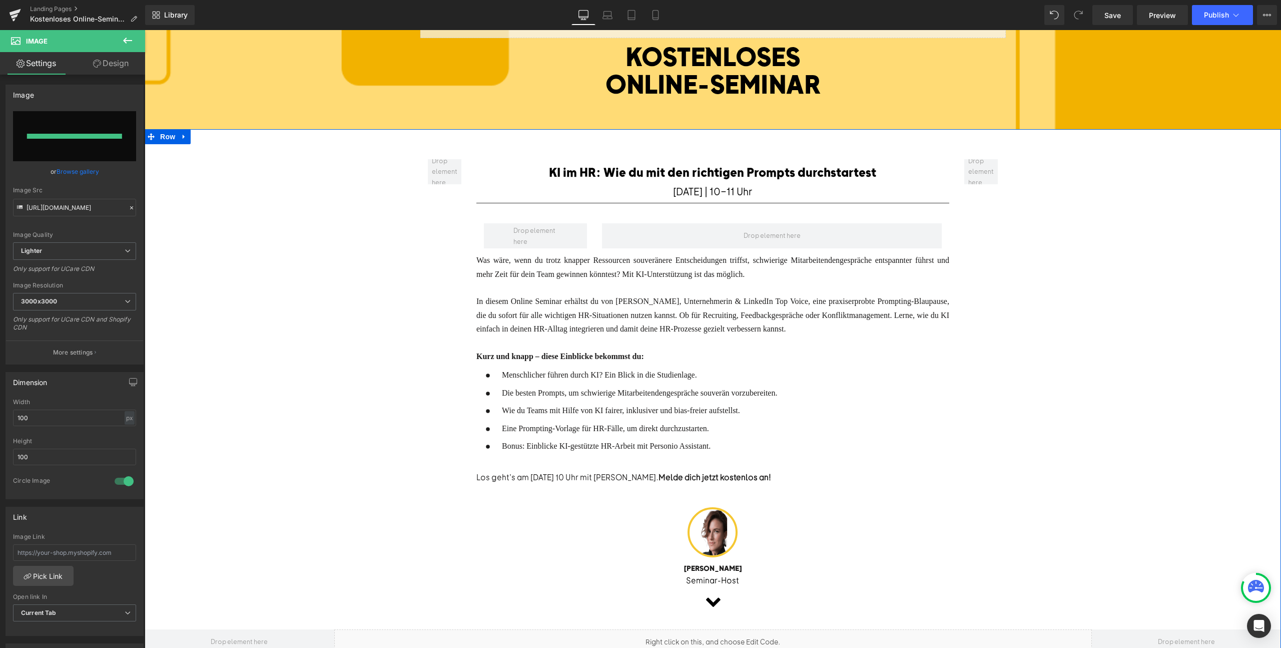
type input "[URL][DOMAIN_NAME]"
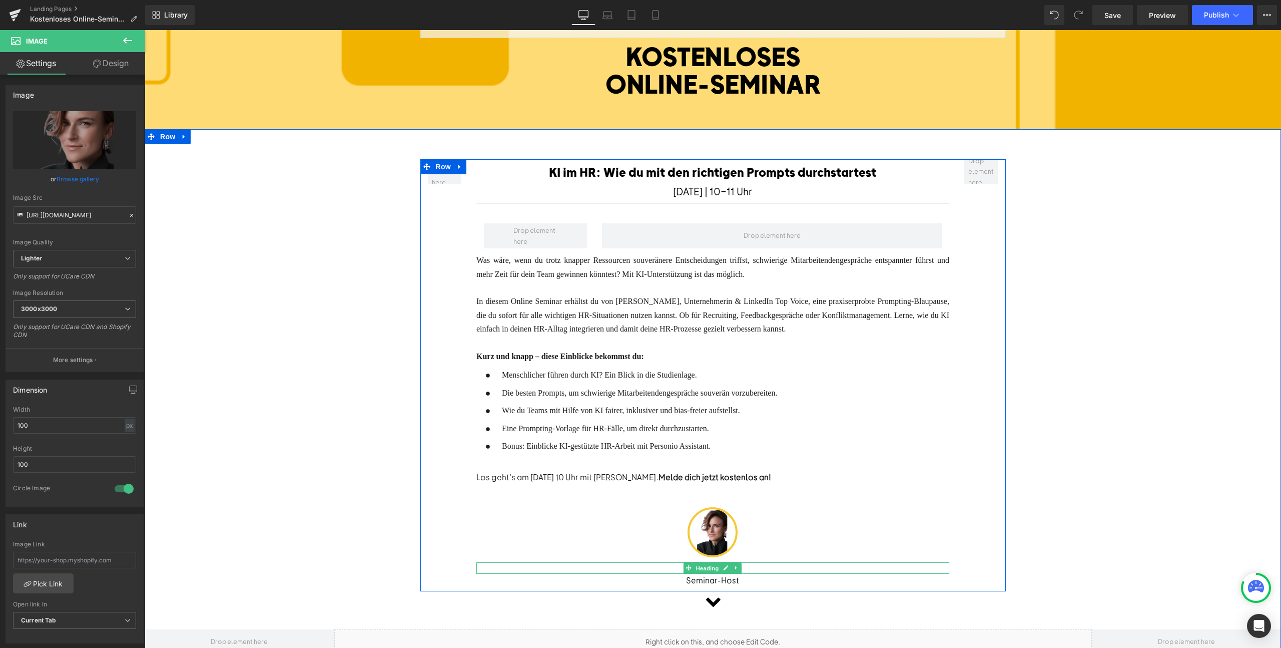
click at [709, 563] on span "Heading" at bounding box center [707, 568] width 27 height 12
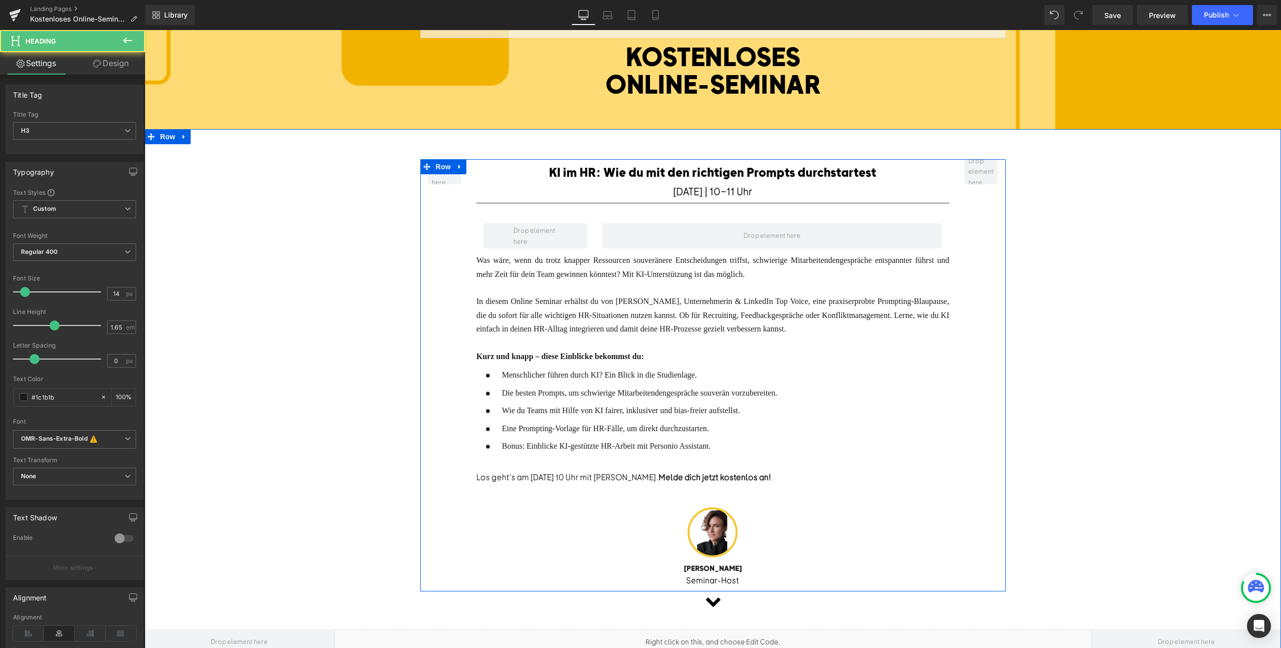
click at [145, 30] on div at bounding box center [145, 30] width 0 height 0
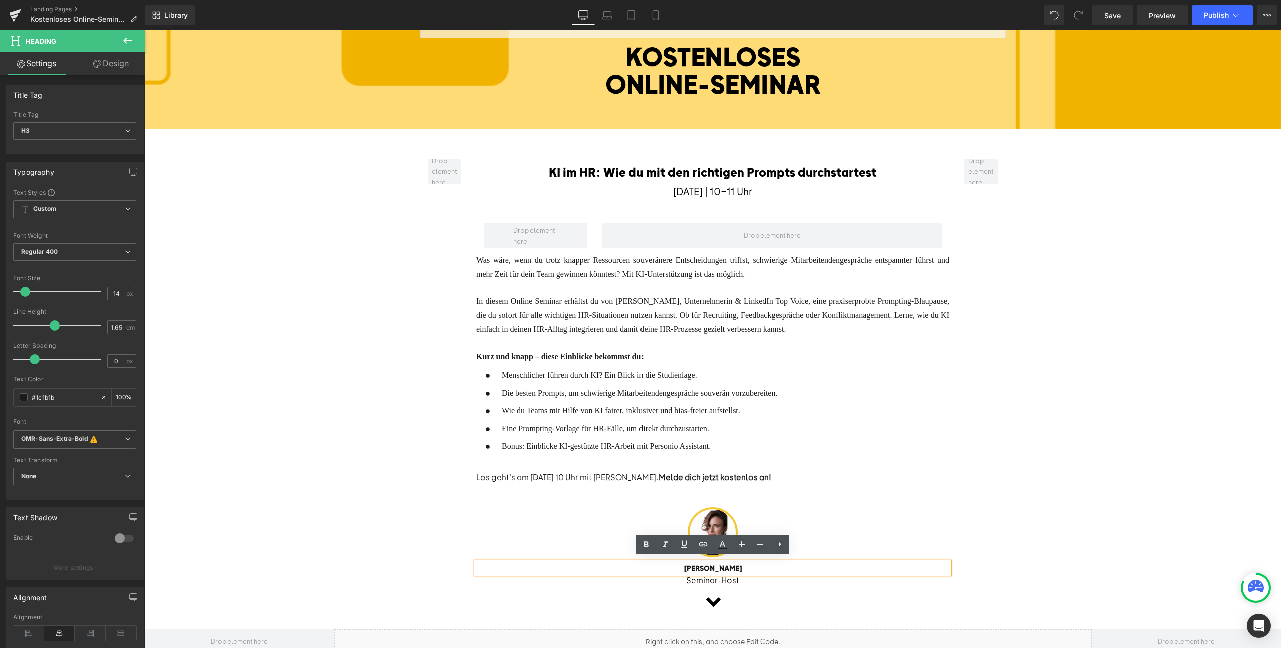
click at [755, 562] on div "[PERSON_NAME]" at bounding box center [712, 568] width 473 height 12
click at [947, 430] on div at bounding box center [948, 416] width 3 height 107
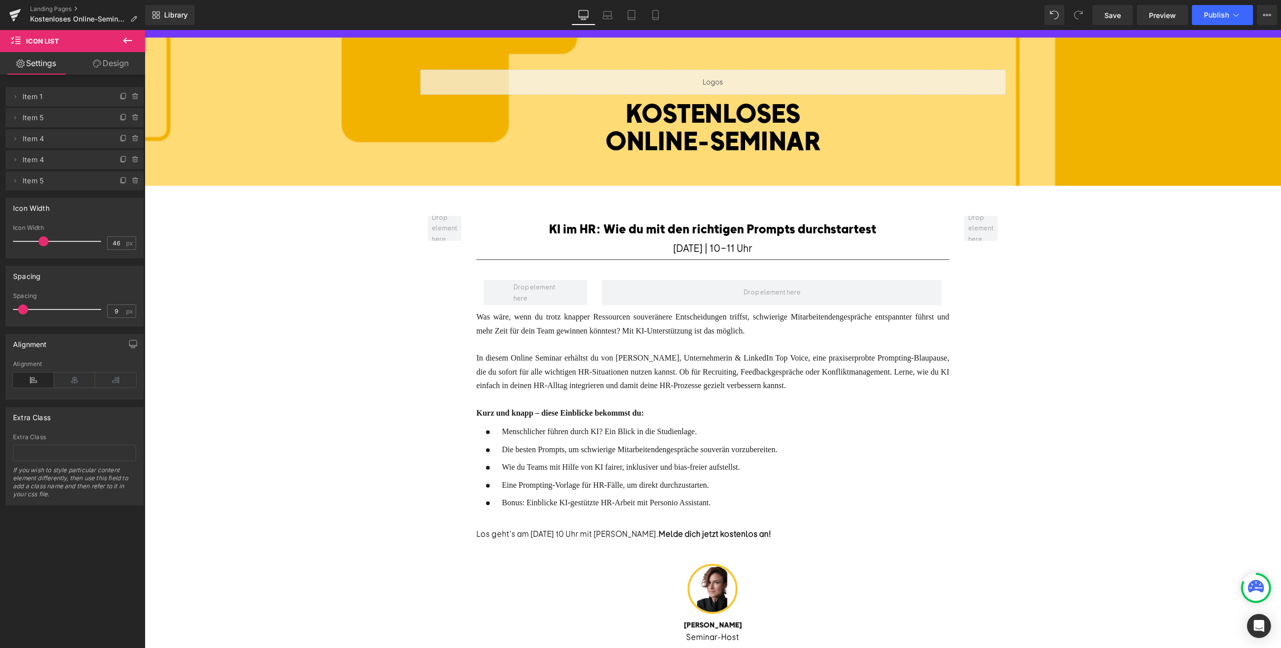
scroll to position [0, 0]
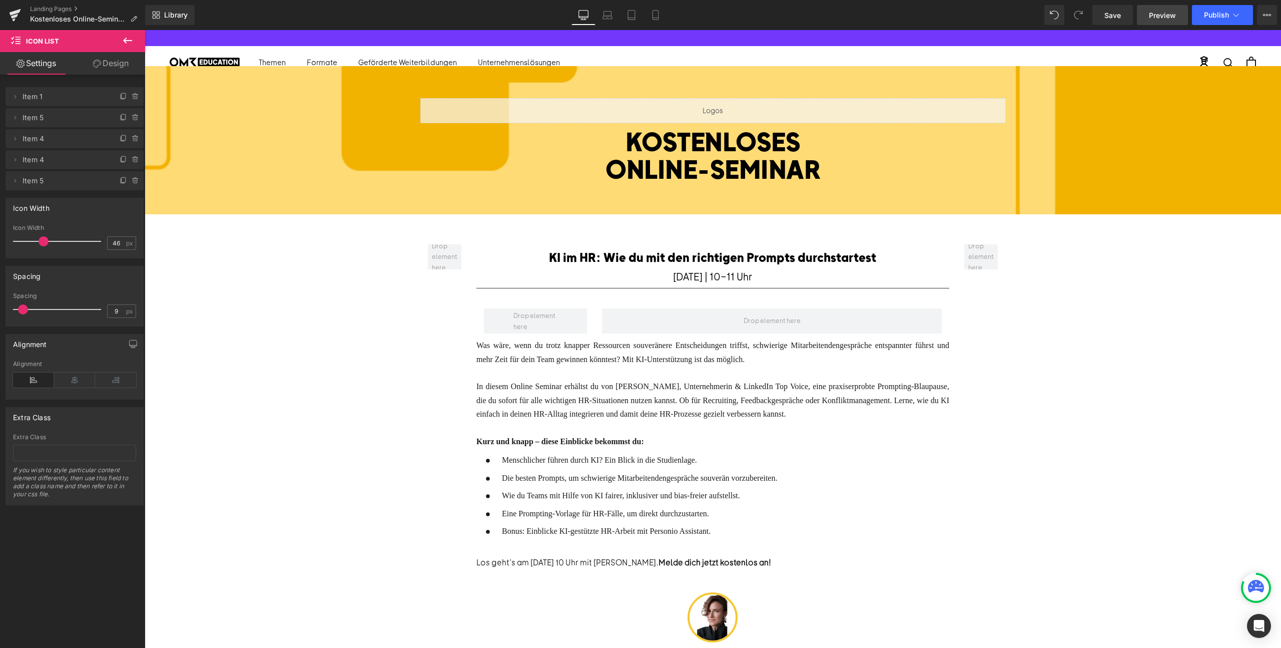
click at [1163, 18] on span "Preview" at bounding box center [1162, 15] width 27 height 11
click at [1110, 17] on span "Save" at bounding box center [1112, 15] width 17 height 11
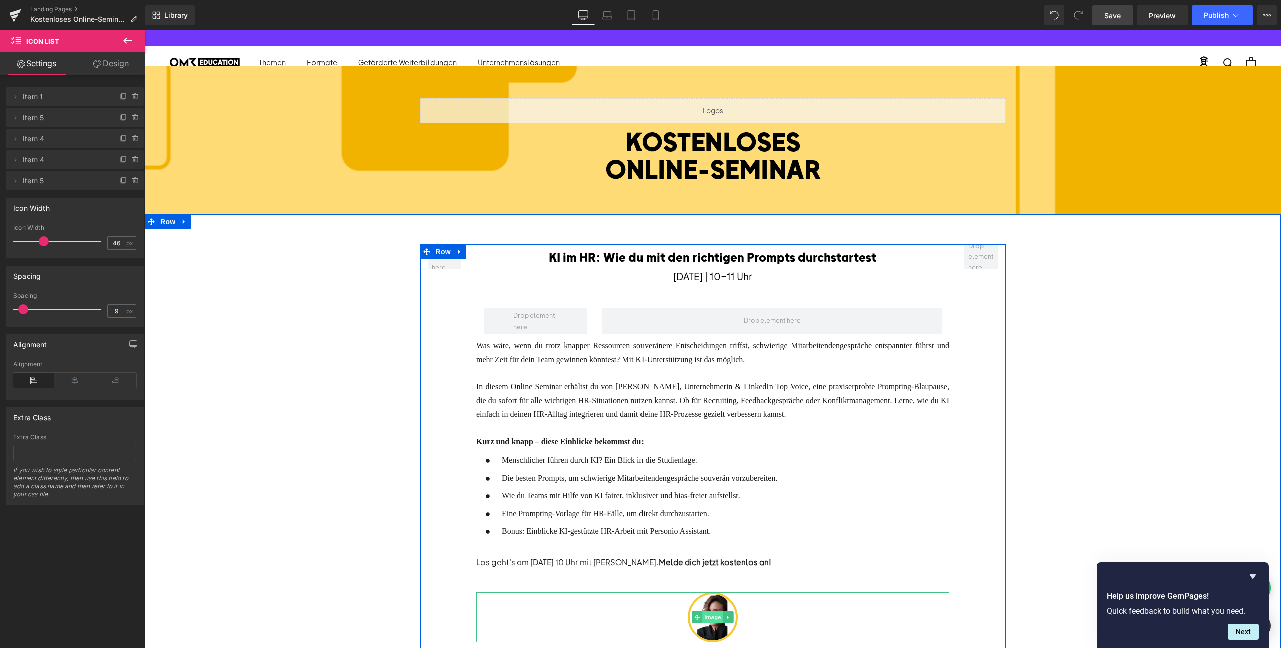
click at [705, 615] on span "Image" at bounding box center [713, 617] width 21 height 12
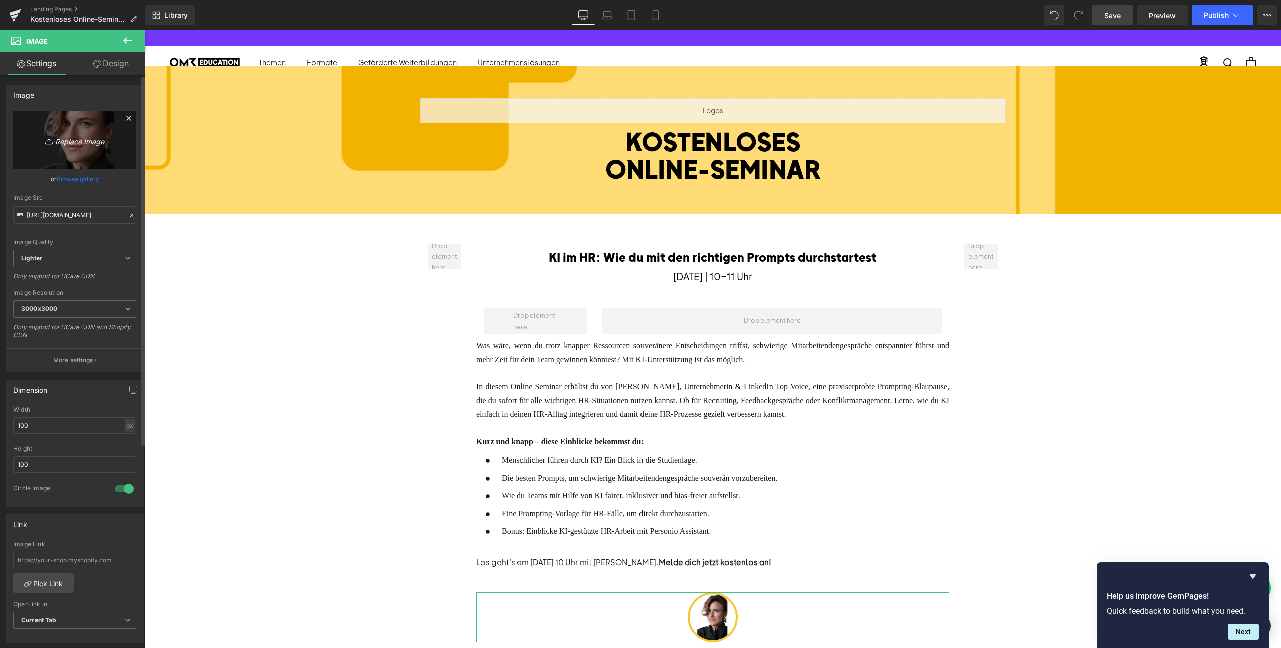
click at [74, 145] on icon "Replace Image" at bounding box center [75, 140] width 80 height 13
type input "C:\fakepath\Screenshot [DATE] 14.40.43.png"
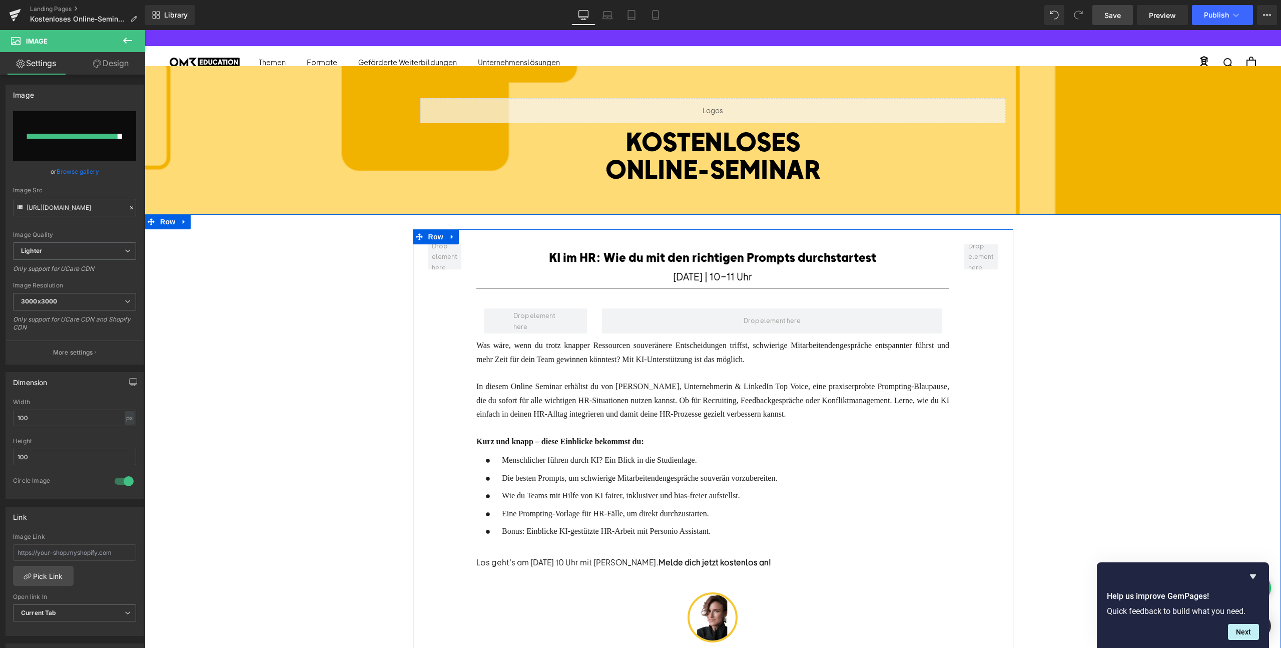
type input "[URL][DOMAIN_NAME]"
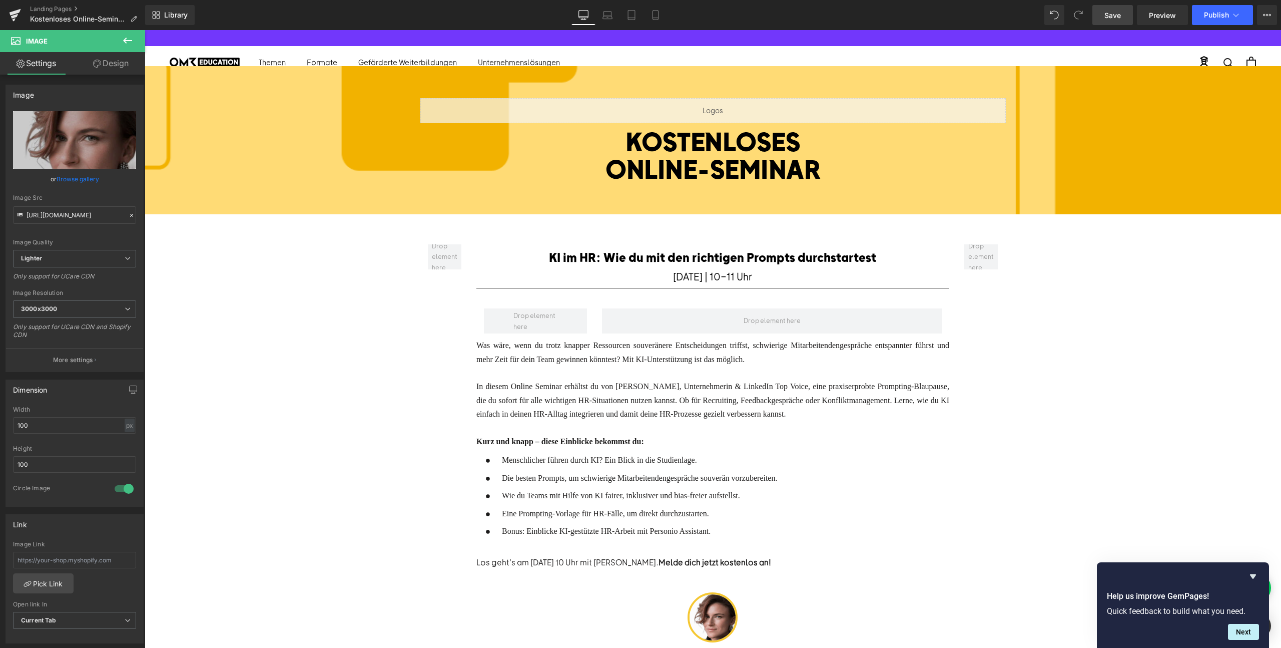
click at [1119, 16] on span "Save" at bounding box center [1112, 15] width 17 height 11
